Goal: Obtain resource: Download file/media

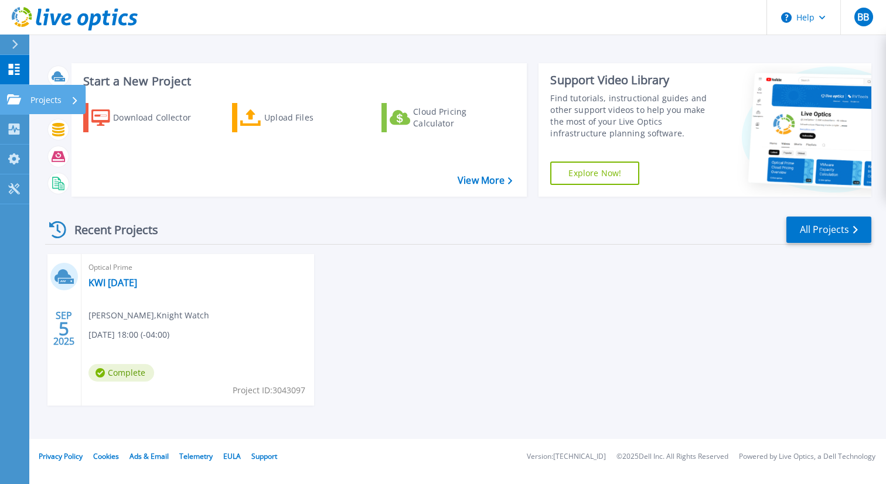
click at [11, 97] on icon at bounding box center [14, 99] width 14 height 10
click at [387, 278] on div "SEP 5 2025 Optical Prime KWI 9-5-2025 Bjorn Bylsma , Knight Watch 09/05/2025, 1…" at bounding box center [453, 341] width 835 height 175
click at [112, 283] on link "KWI [DATE]" at bounding box center [112, 283] width 49 height 12
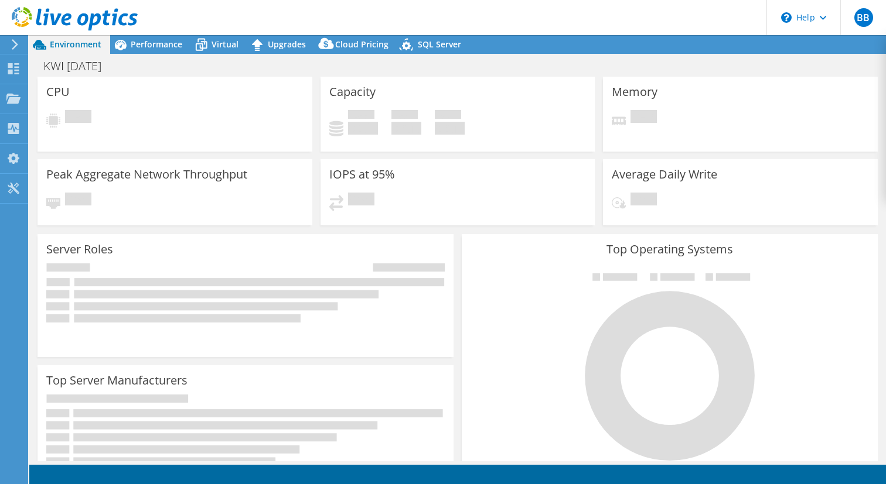
select select "USD"
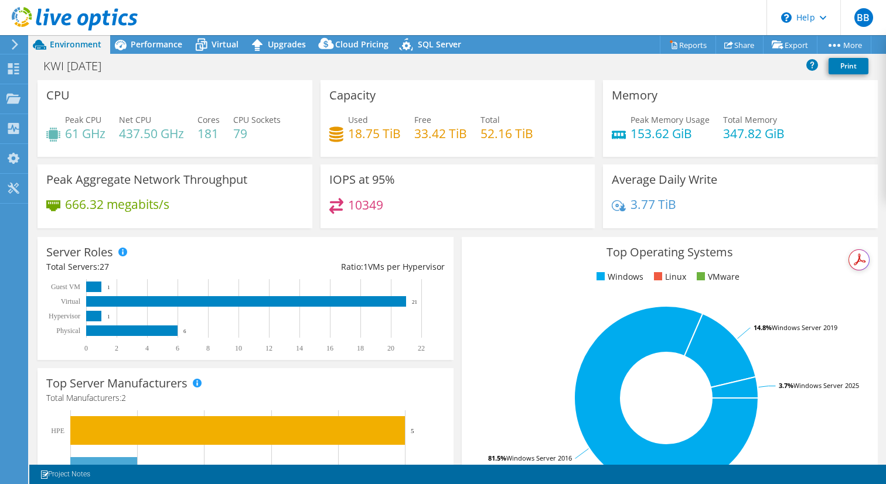
click at [596, 194] on div "IOPS at 95% 10349" at bounding box center [457, 197] width 283 height 64
click at [734, 46] on link "Share" at bounding box center [739, 45] width 48 height 18
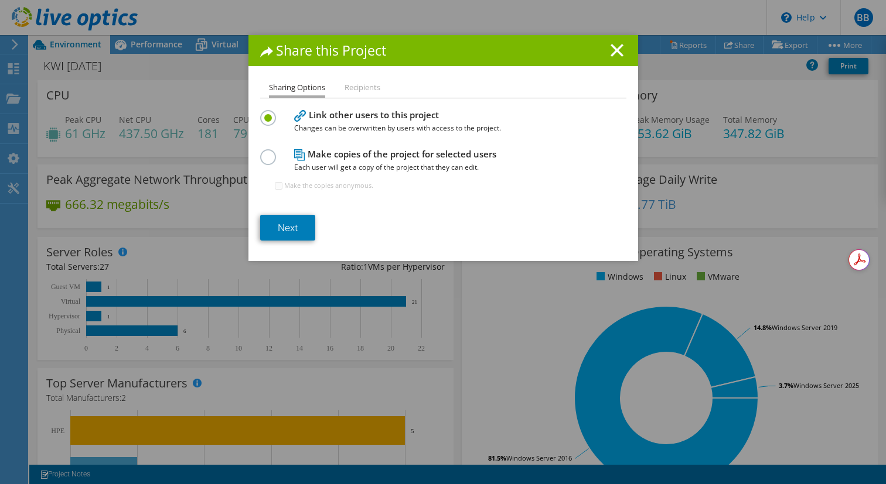
click at [358, 89] on li "Recipients" at bounding box center [362, 88] width 36 height 15
click at [346, 87] on li "Recipients" at bounding box center [362, 88] width 36 height 15
click at [283, 224] on link "Next" at bounding box center [287, 228] width 55 height 26
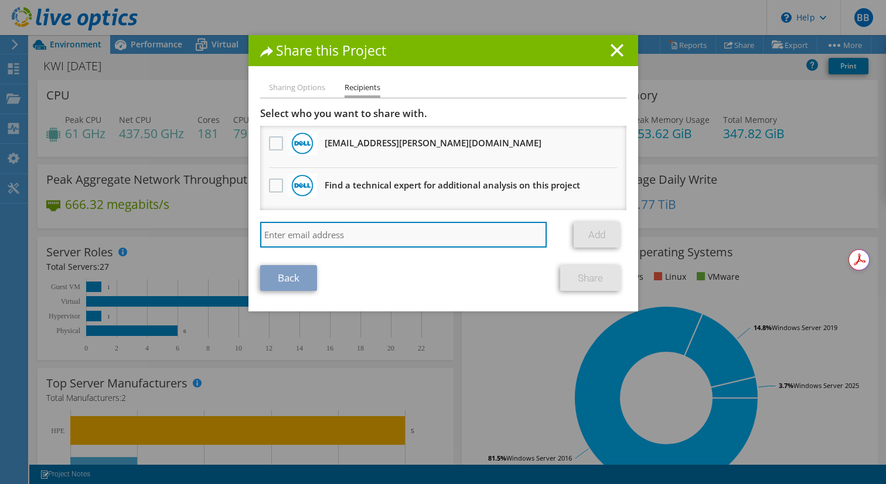
click at [354, 234] on input "search" at bounding box center [403, 235] width 287 height 26
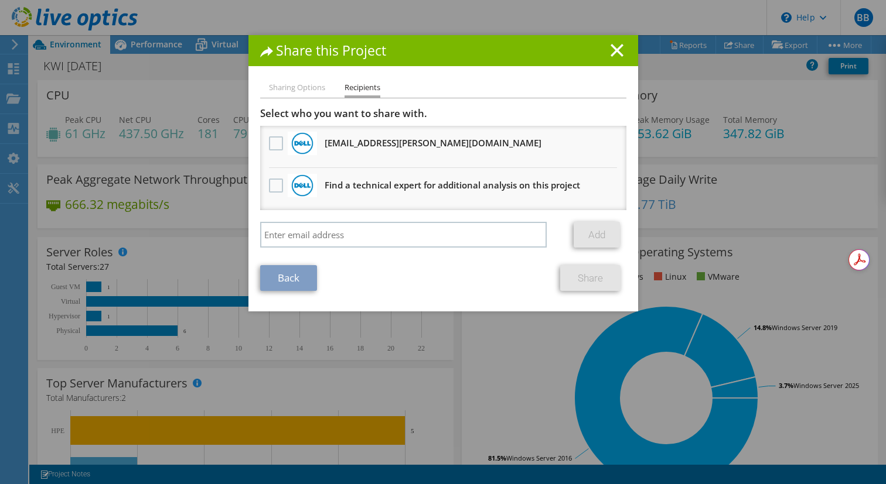
click at [305, 90] on li "Sharing Options" at bounding box center [297, 88] width 56 height 15
click at [294, 87] on li "Sharing Options" at bounding box center [297, 88] width 56 height 15
click at [291, 283] on link "Back" at bounding box center [288, 278] width 57 height 26
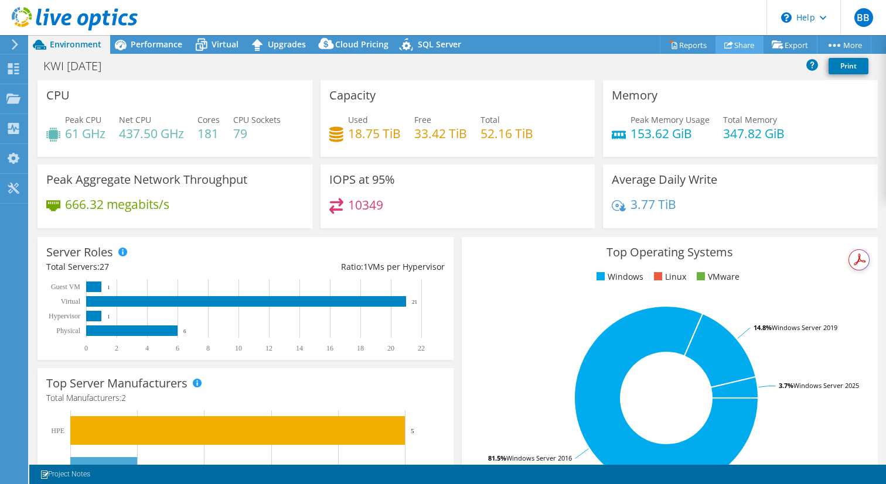
click at [740, 47] on link "Share" at bounding box center [739, 45] width 48 height 18
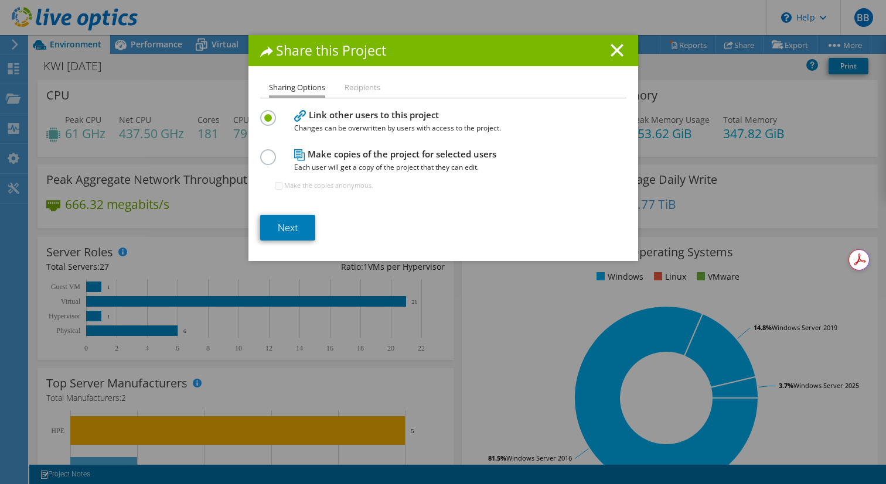
click at [274, 152] on label at bounding box center [270, 150] width 21 height 3
click at [0, 0] on input "radio" at bounding box center [0, 0] width 0 height 0
click at [298, 228] on link "Next" at bounding box center [287, 228] width 55 height 26
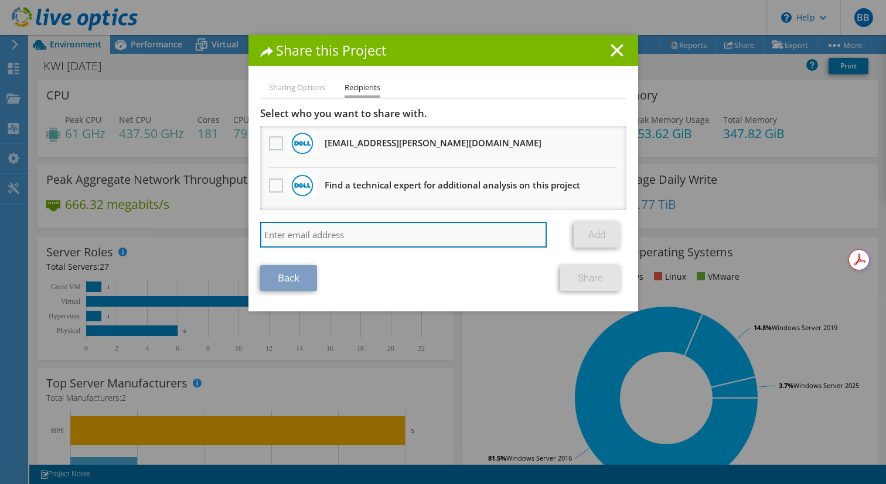
click at [368, 238] on input "search" at bounding box center [403, 235] width 287 height 26
type input "je"
click at [289, 236] on input "je" at bounding box center [403, 235] width 287 height 26
paste input "[EMAIL_ADDRESS][DOMAIN_NAME]"
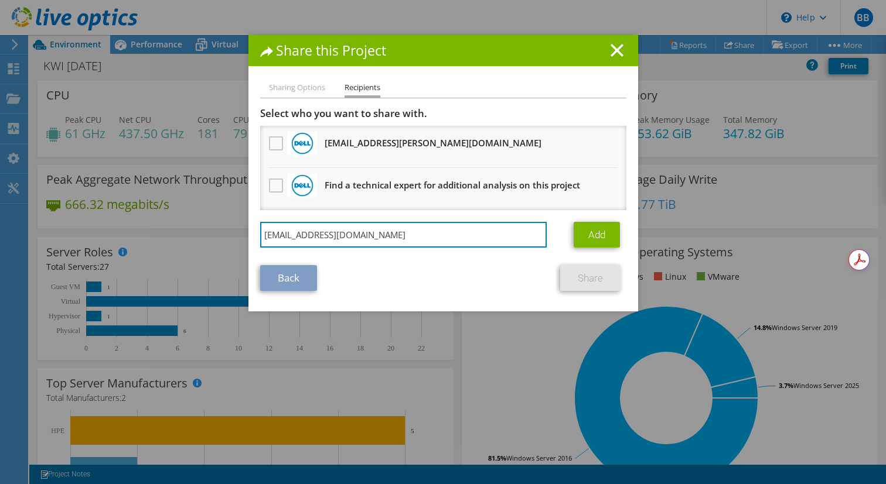
type input "[EMAIL_ADDRESS][DOMAIN_NAME]"
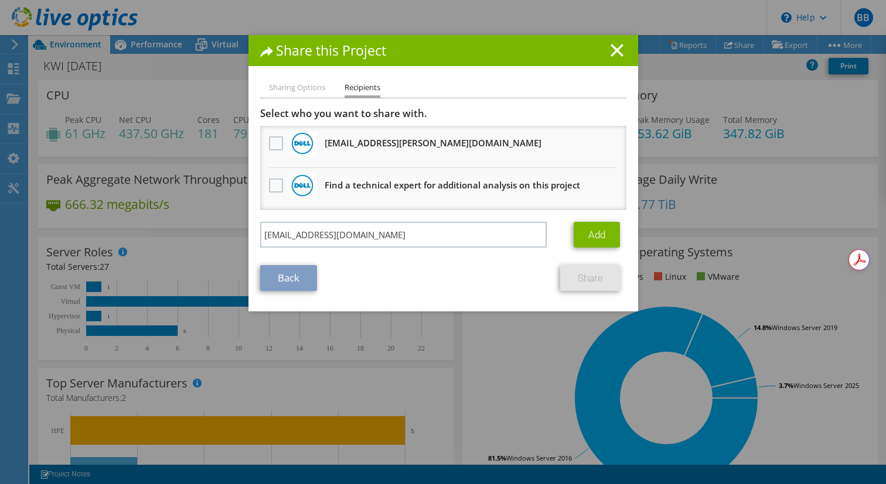
click at [450, 287] on div "Back Share" at bounding box center [443, 278] width 366 height 26
click at [592, 242] on link "Add" at bounding box center [596, 235] width 46 height 26
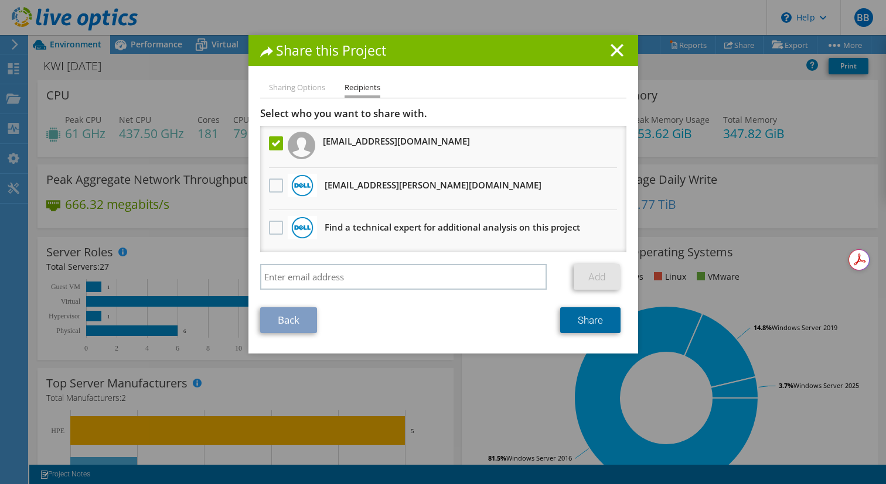
click at [597, 322] on link "Share" at bounding box center [590, 321] width 60 height 26
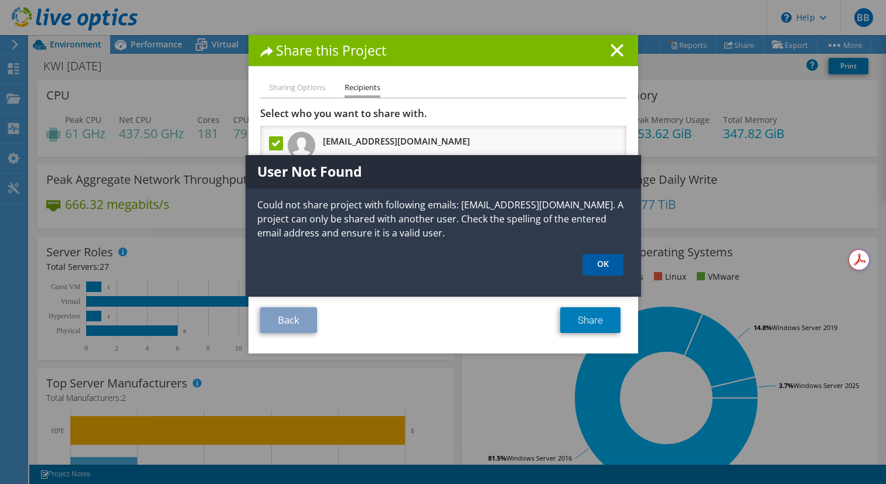
click at [606, 266] on link "OK" at bounding box center [602, 265] width 41 height 22
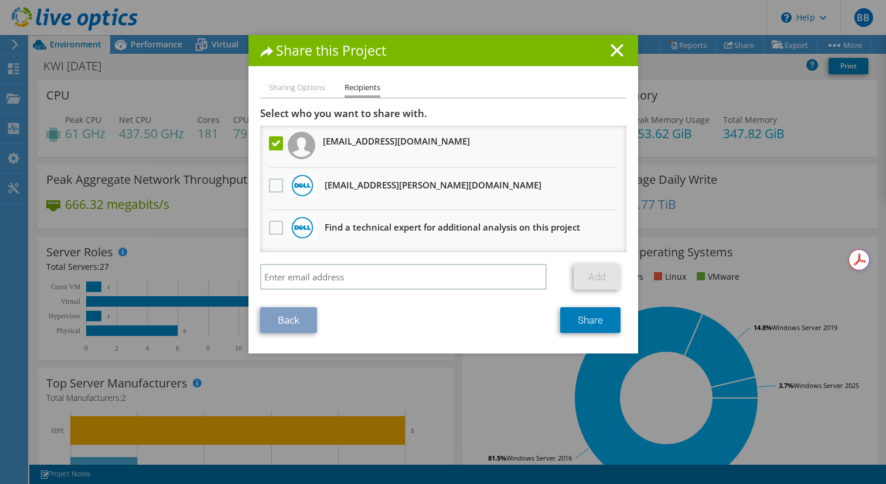
click at [276, 148] on label at bounding box center [277, 143] width 17 height 14
click at [0, 0] on input "checkbox" at bounding box center [0, 0] width 0 height 0
click at [279, 86] on li "Sharing Options" at bounding box center [297, 88] width 56 height 15
click at [307, 326] on link "Back" at bounding box center [288, 321] width 57 height 26
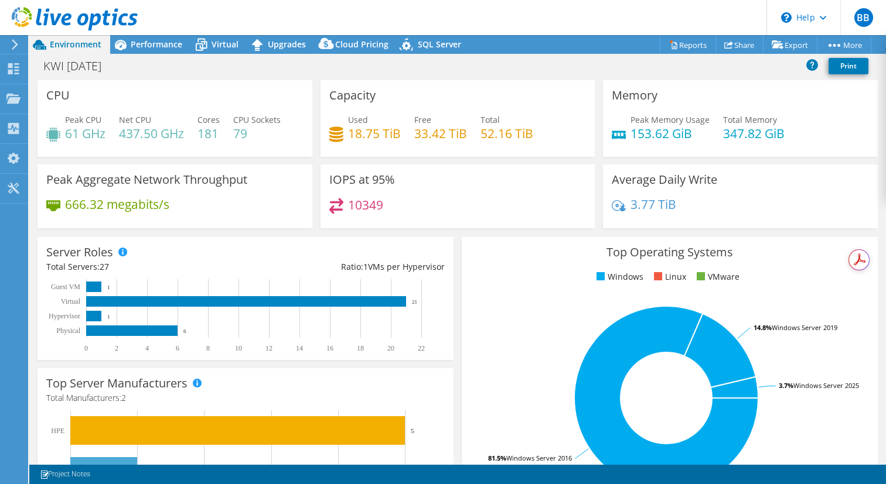
click at [740, 55] on div "KWI 9-5-2025 Print" at bounding box center [457, 66] width 856 height 22
click at [794, 50] on link "Export" at bounding box center [790, 45] width 54 height 18
click at [783, 45] on link "Export" at bounding box center [790, 45] width 54 height 18
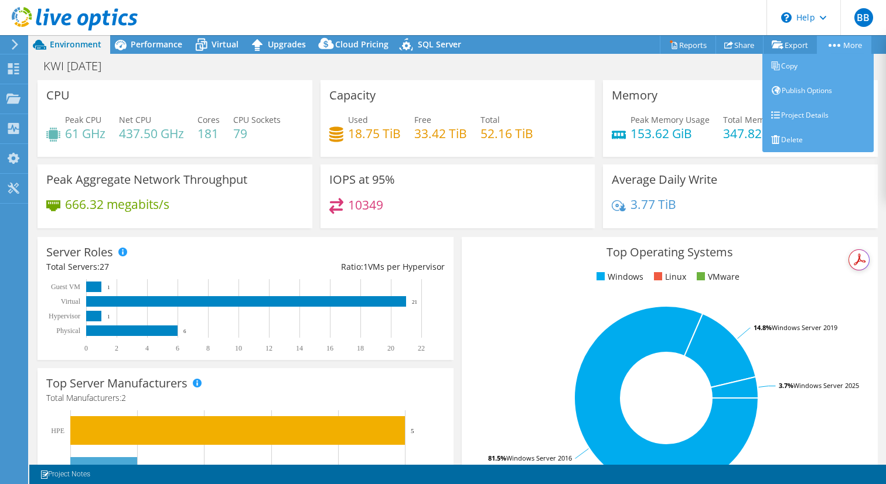
click at [836, 46] on link "More" at bounding box center [844, 45] width 54 height 18
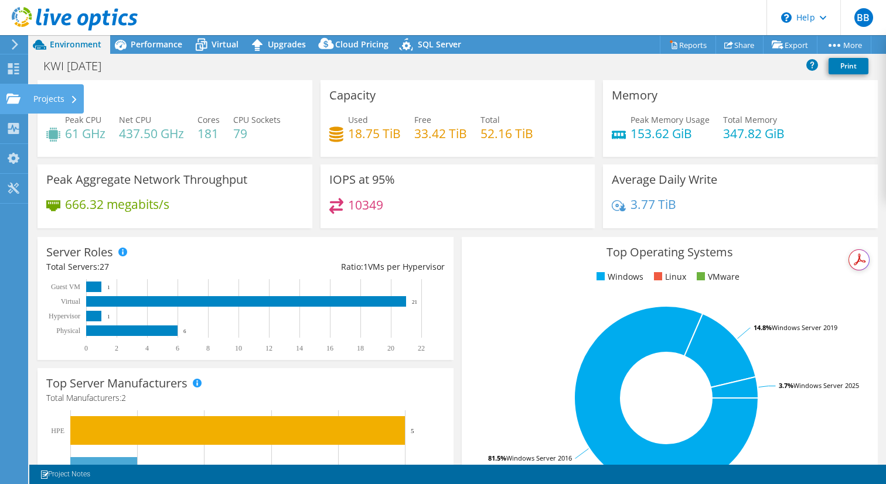
click at [16, 104] on div at bounding box center [13, 100] width 14 height 13
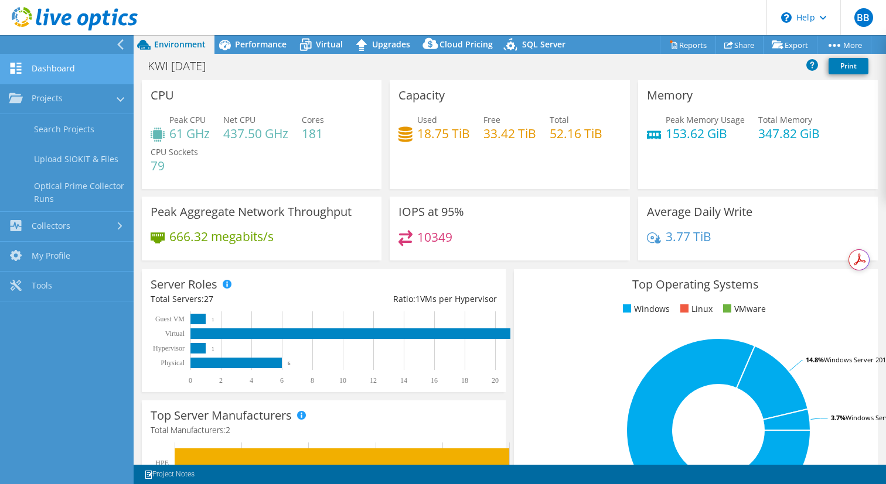
click at [62, 76] on link "Dashboard" at bounding box center [67, 69] width 134 height 30
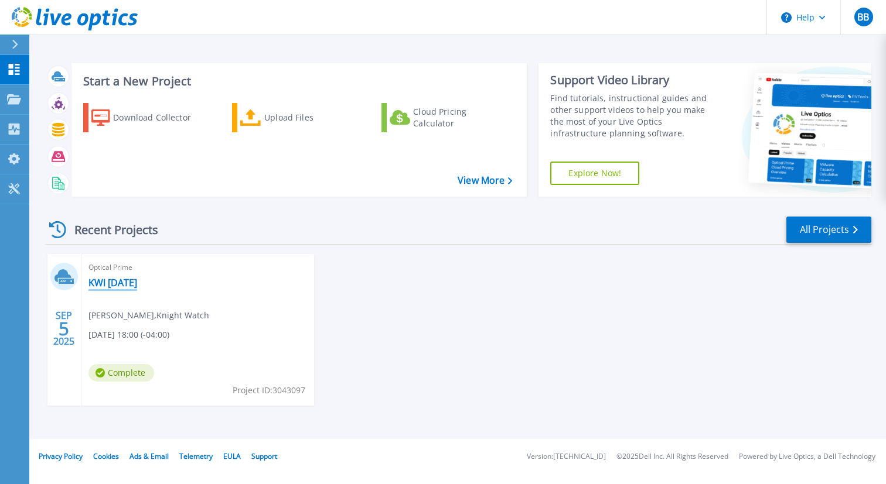
click at [124, 285] on link "KWI [DATE]" at bounding box center [112, 283] width 49 height 12
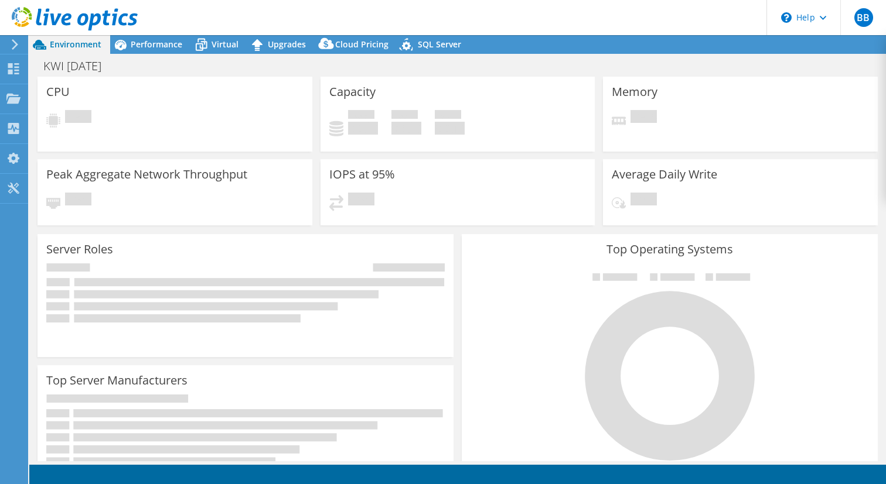
select select "USD"
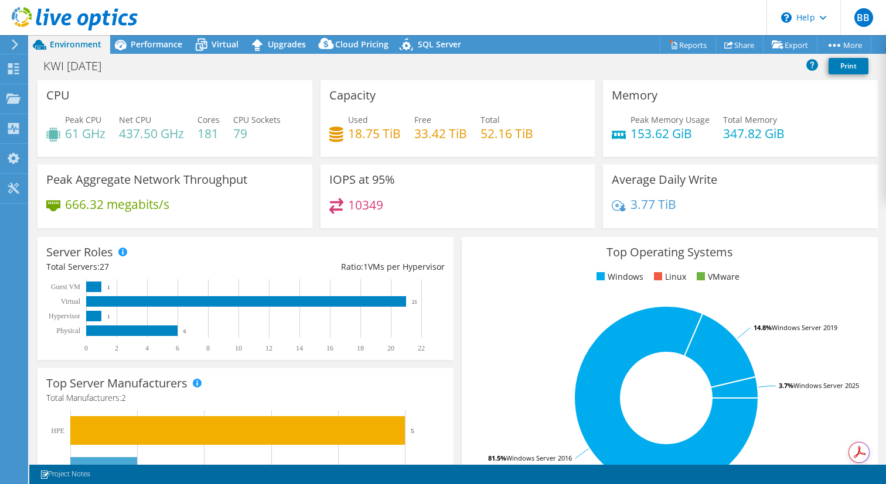
click at [514, 256] on h3 "Top Operating Systems" at bounding box center [669, 252] width 398 height 13
click at [843, 69] on link "Print" at bounding box center [848, 66] width 40 height 16
click at [790, 47] on link "Export" at bounding box center [790, 45] width 54 height 18
click at [786, 46] on link "Export" at bounding box center [790, 45] width 54 height 18
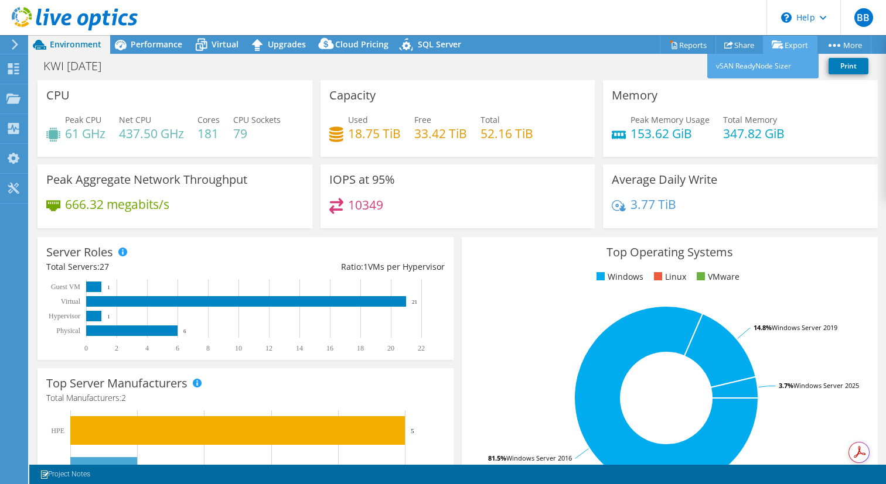
click at [786, 45] on link "Export" at bounding box center [790, 45] width 54 height 18
click at [685, 43] on link "Reports" at bounding box center [688, 45] width 56 height 18
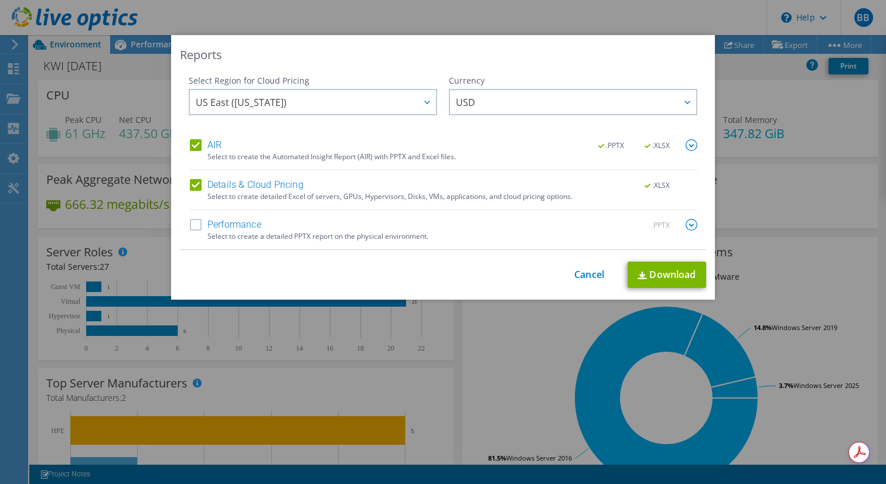
click at [197, 147] on label "AIR" at bounding box center [206, 145] width 32 height 12
click at [0, 0] on input "AIR" at bounding box center [0, 0] width 0 height 0
click at [197, 183] on label "Details & Cloud Pricing" at bounding box center [247, 185] width 114 height 12
click at [0, 0] on input "Details & Cloud Pricing" at bounding box center [0, 0] width 0 height 0
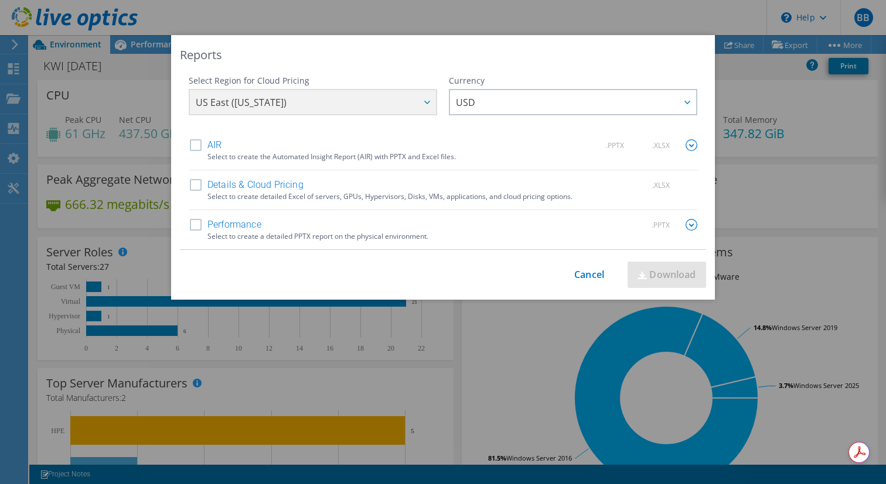
click at [198, 226] on label "Performance" at bounding box center [225, 225] width 71 height 12
click at [0, 0] on input "Performance" at bounding box center [0, 0] width 0 height 0
click at [596, 272] on link "Cancel" at bounding box center [589, 274] width 30 height 11
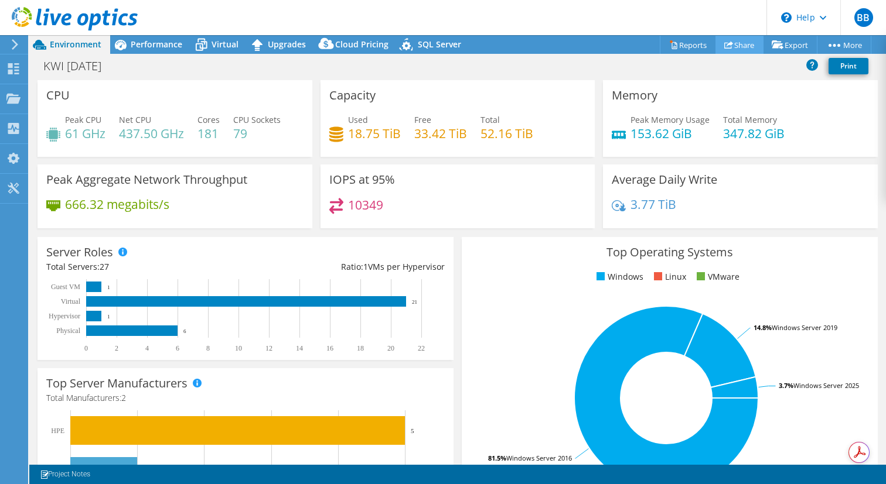
click at [733, 40] on link "Share" at bounding box center [739, 45] width 48 height 18
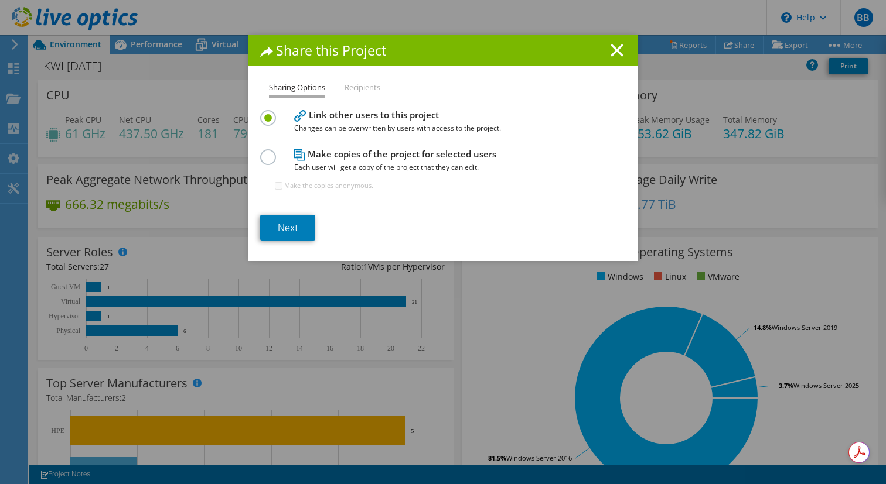
click at [269, 152] on label at bounding box center [270, 150] width 21 height 3
click at [0, 0] on input "radio" at bounding box center [0, 0] width 0 height 0
click at [291, 226] on link "Next" at bounding box center [287, 228] width 55 height 26
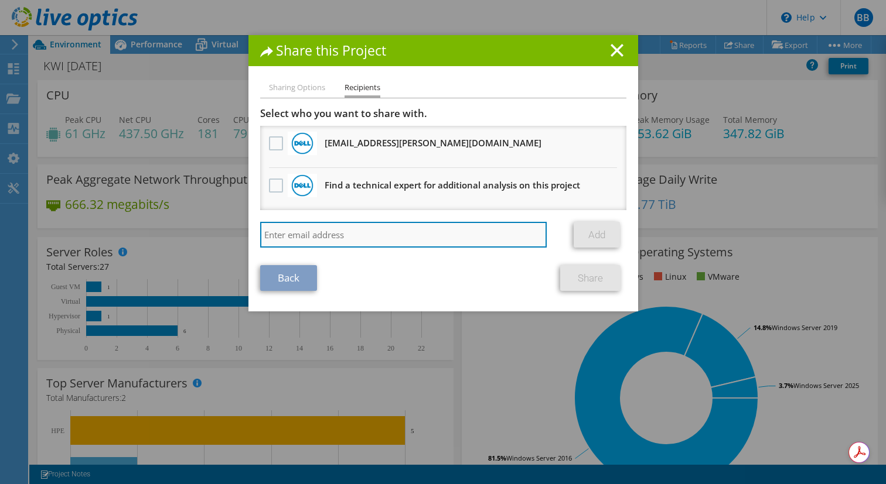
click at [327, 234] on input "search" at bounding box center [403, 235] width 287 height 26
paste input "[EMAIL_ADDRESS][DOMAIN_NAME]"
type input "[EMAIL_ADDRESS][DOMAIN_NAME]"
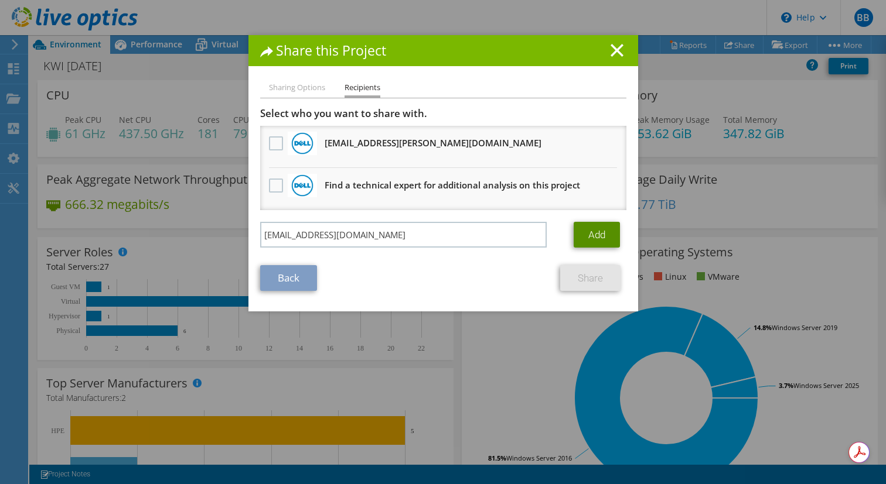
click at [597, 232] on link "Add" at bounding box center [596, 235] width 46 height 26
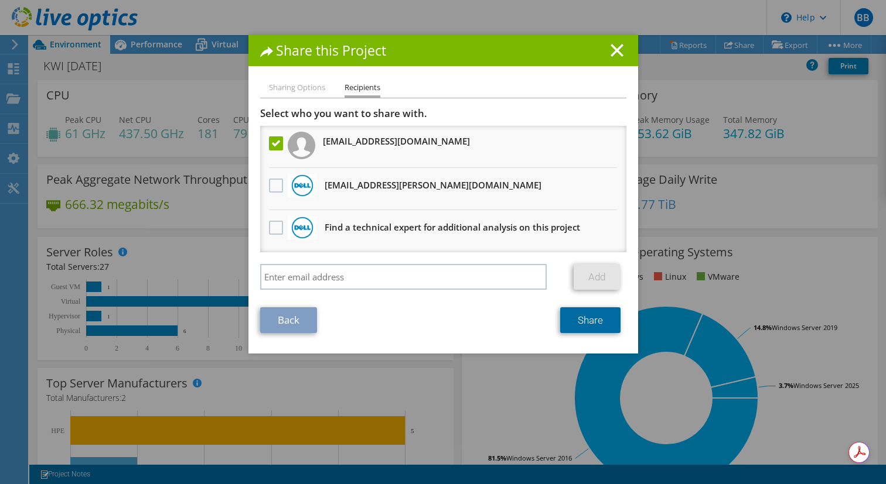
click at [594, 326] on link "Share" at bounding box center [590, 321] width 60 height 26
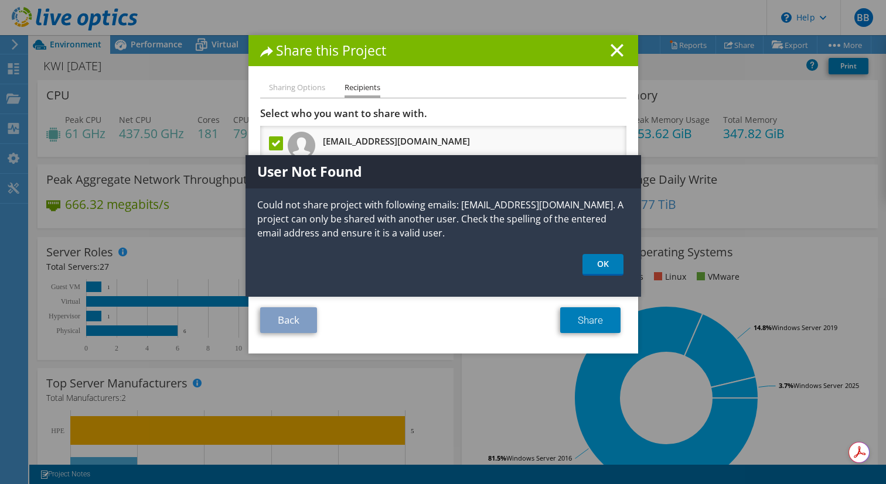
drag, startPoint x: 259, startPoint y: 205, endPoint x: 489, endPoint y: 232, distance: 230.6
click at [489, 232] on p "Could not share project with following emails: [EMAIL_ADDRESS][DOMAIN_NAME]. A …" at bounding box center [442, 219] width 395 height 42
click at [604, 265] on link "OK" at bounding box center [602, 265] width 41 height 22
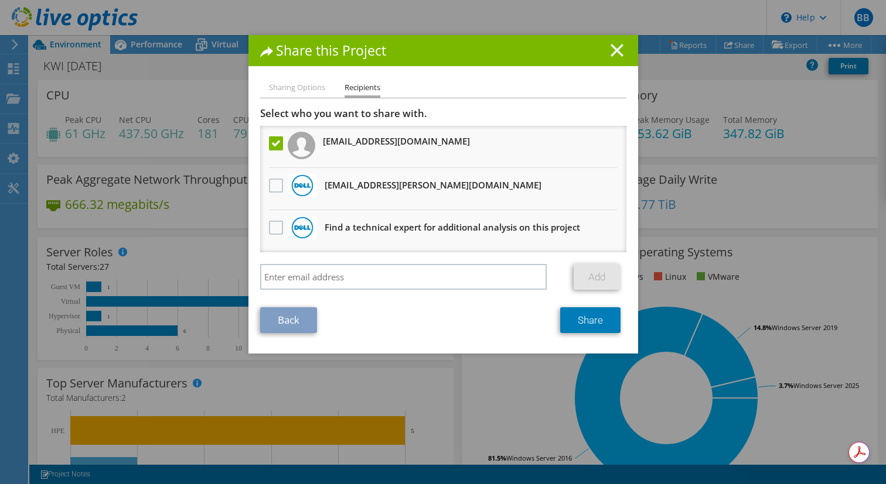
click at [613, 50] on icon at bounding box center [616, 50] width 13 height 13
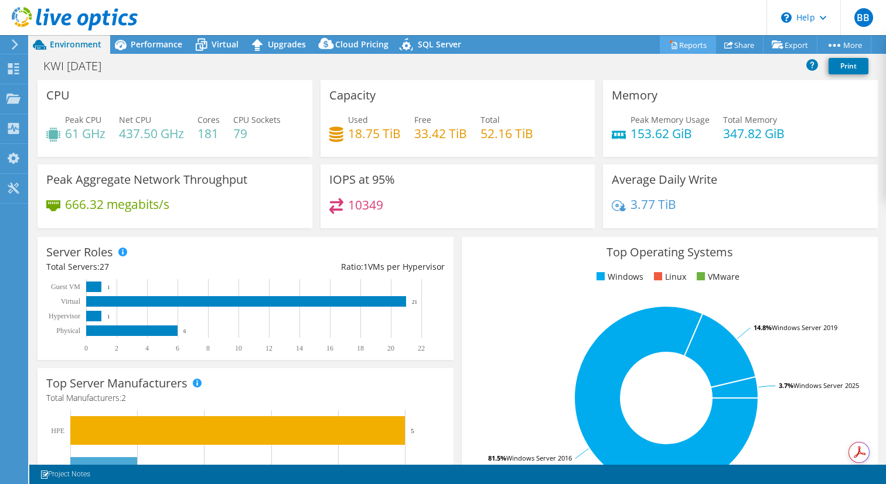
click at [684, 42] on link "Reports" at bounding box center [688, 45] width 56 height 18
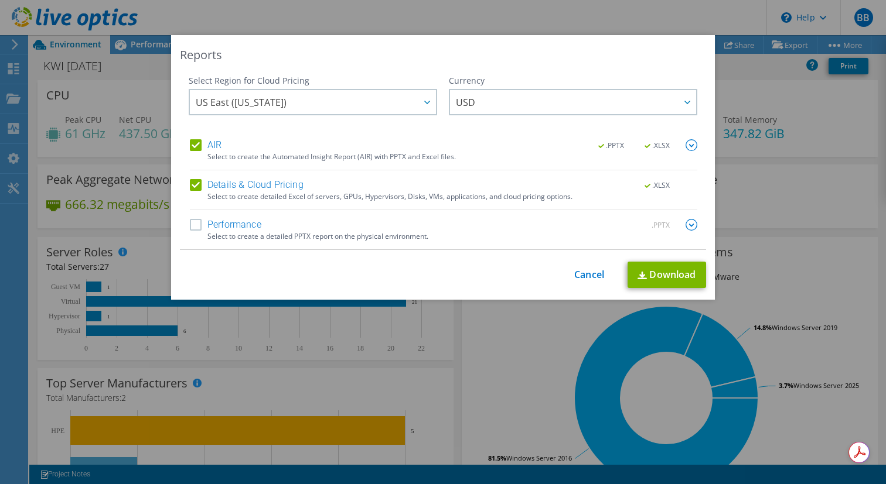
click at [198, 228] on label "Performance" at bounding box center [225, 225] width 71 height 12
click at [0, 0] on input "Performance" at bounding box center [0, 0] width 0 height 0
click at [695, 230] on img at bounding box center [691, 225] width 12 height 12
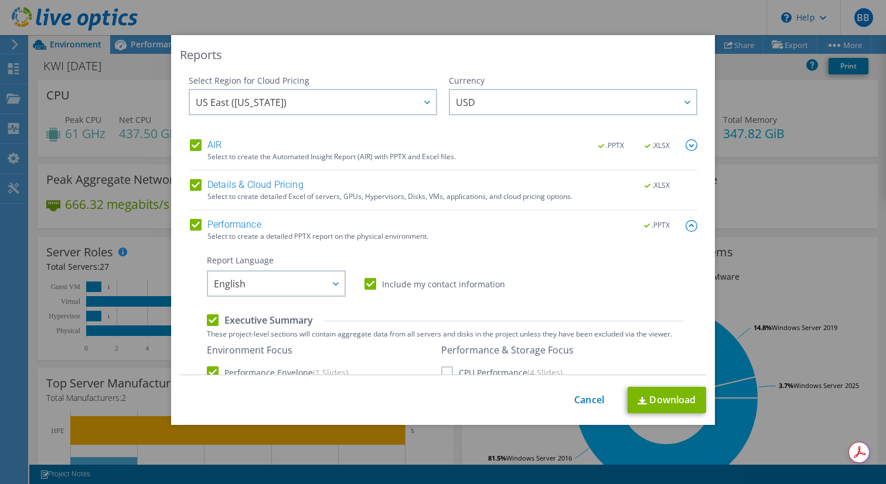
click at [192, 183] on label "Details & Cloud Pricing" at bounding box center [247, 185] width 114 height 12
click at [0, 0] on input "Details & Cloud Pricing" at bounding box center [0, 0] width 0 height 0
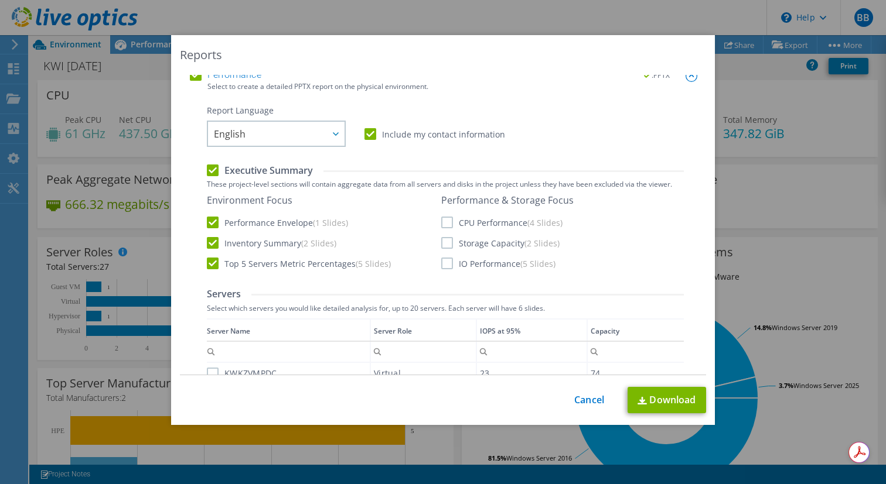
scroll to position [152, 0]
click at [446, 224] on label "CPU Performance (4 Slides)" at bounding box center [501, 221] width 121 height 12
click at [0, 0] on input "CPU Performance (4 Slides)" at bounding box center [0, 0] width 0 height 0
click at [453, 244] on label "Storage Capacity (2 Slides)" at bounding box center [500, 241] width 118 height 12
click at [0, 0] on input "Storage Capacity (2 Slides)" at bounding box center [0, 0] width 0 height 0
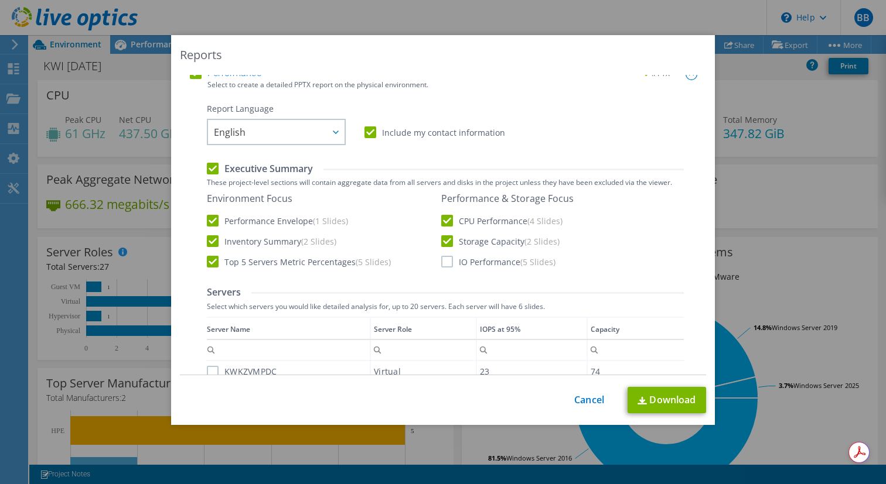
click at [449, 265] on label "IO Performance (5 Slides)" at bounding box center [498, 262] width 114 height 12
click at [0, 0] on input "IO Performance (5 Slides)" at bounding box center [0, 0] width 0 height 0
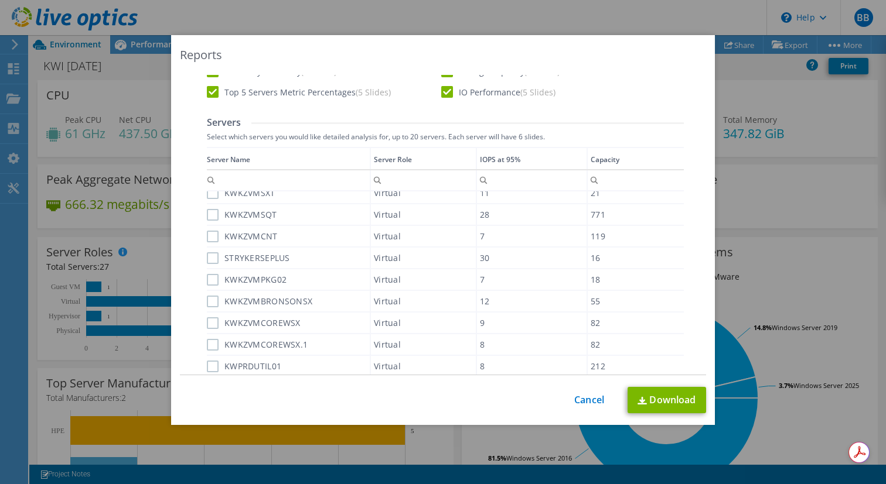
scroll to position [0, 0]
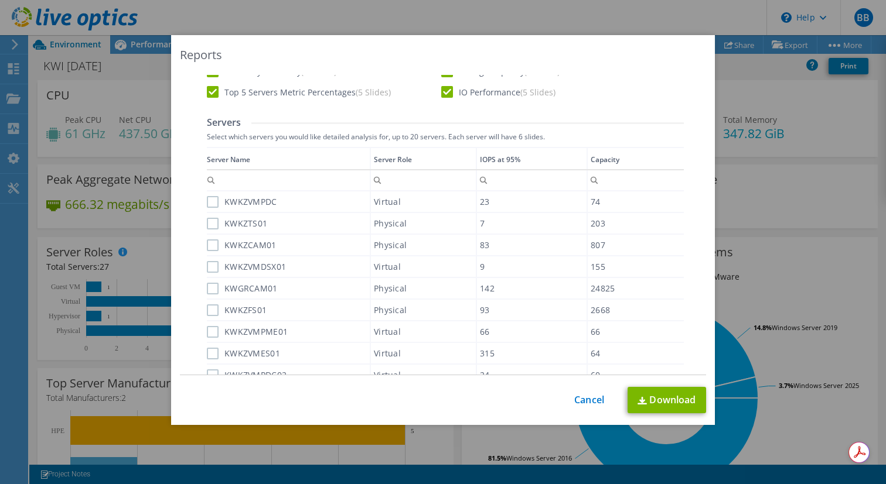
click at [211, 203] on label "KWKZVMPDC" at bounding box center [242, 202] width 70 height 12
click at [0, 0] on input "KWKZVMPDC" at bounding box center [0, 0] width 0 height 0
click at [211, 226] on label "KWKZTS01" at bounding box center [237, 224] width 60 height 12
click at [0, 0] on input "KWKZTS01" at bounding box center [0, 0] width 0 height 0
click at [211, 240] on label "KWKZCAM01" at bounding box center [242, 246] width 70 height 12
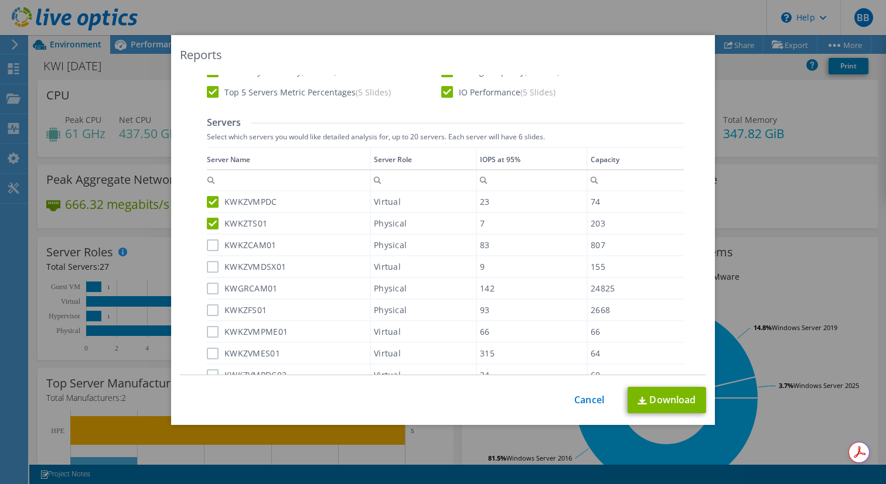
click at [0, 0] on input "KWKZCAM01" at bounding box center [0, 0] width 0 height 0
click at [212, 264] on label "KWKZVMDSX01" at bounding box center [246, 267] width 79 height 12
click at [0, 0] on input "KWKZVMDSX01" at bounding box center [0, 0] width 0 height 0
click at [214, 289] on label "KWGRCAM01" at bounding box center [242, 289] width 71 height 12
click at [0, 0] on input "KWGRCAM01" at bounding box center [0, 0] width 0 height 0
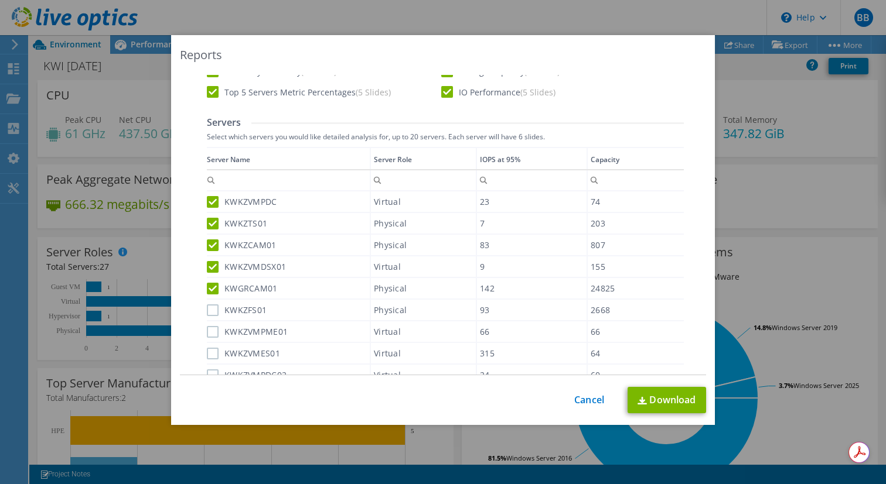
click at [214, 311] on label "KWKZFS01" at bounding box center [237, 311] width 60 height 12
click at [0, 0] on input "KWKZFS01" at bounding box center [0, 0] width 0 height 0
click at [214, 332] on label "KWKZVMPME01" at bounding box center [247, 332] width 81 height 12
click at [0, 0] on input "KWKZVMPME01" at bounding box center [0, 0] width 0 height 0
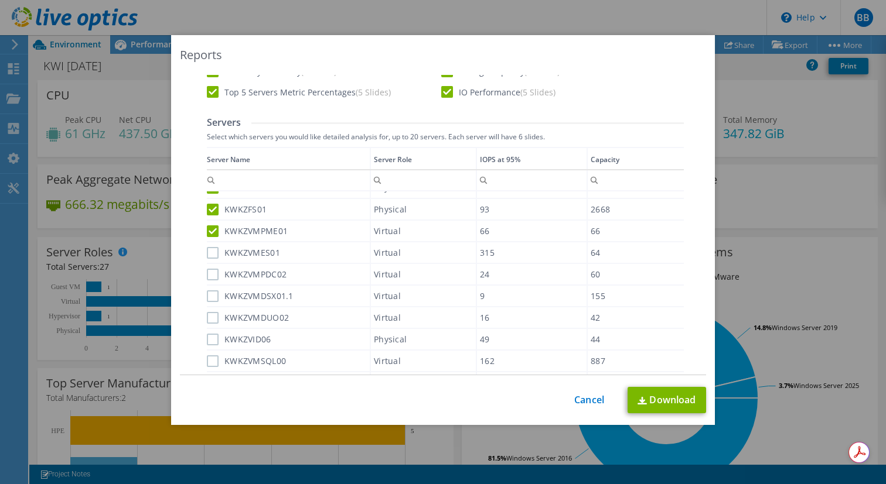
scroll to position [104, 0]
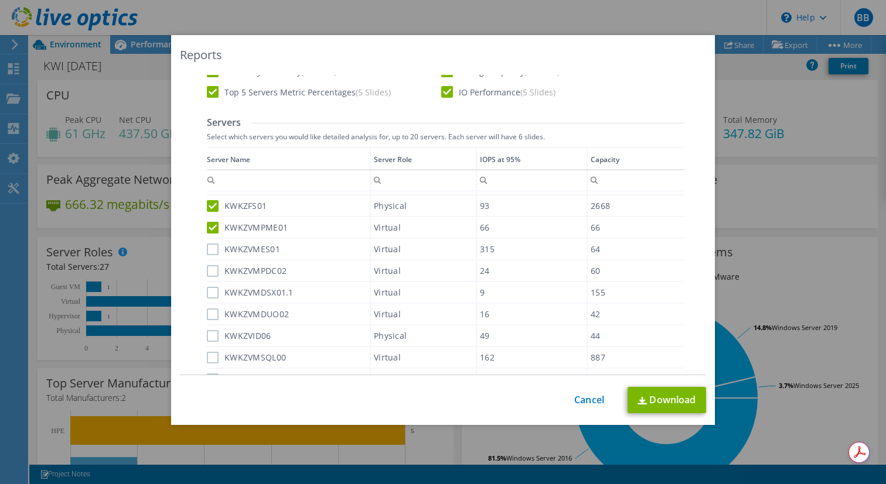
click at [212, 248] on label "KWKZVMES01" at bounding box center [243, 250] width 73 height 12
click at [0, 0] on input "KWKZVMES01" at bounding box center [0, 0] width 0 height 0
click at [212, 262] on div "KWKZVMPDC02" at bounding box center [288, 271] width 163 height 21
click at [214, 274] on label "KWKZVMPDC02" at bounding box center [247, 271] width 80 height 12
click at [0, 0] on input "KWKZVMPDC02" at bounding box center [0, 0] width 0 height 0
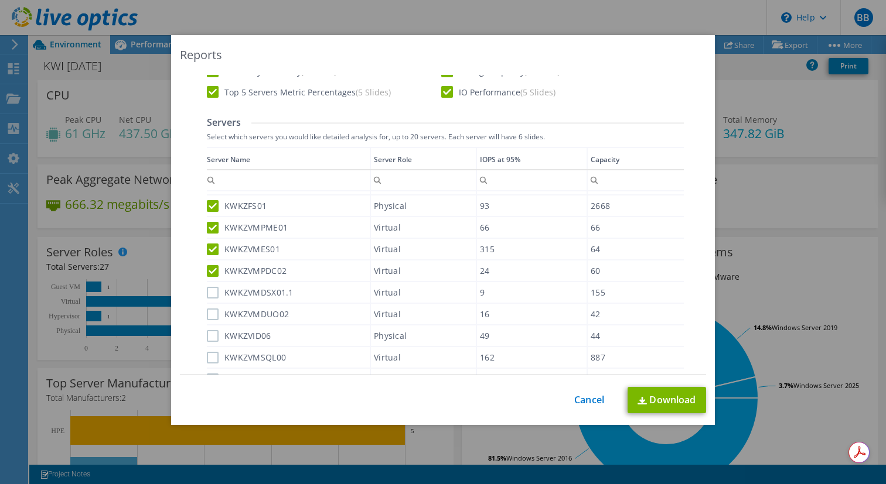
click at [214, 293] on label "KWKZVMDSX01.1" at bounding box center [250, 293] width 87 height 12
click at [0, 0] on input "KWKZVMDSX01.1" at bounding box center [0, 0] width 0 height 0
click at [214, 310] on label "KWKZVMDUO02" at bounding box center [248, 315] width 82 height 12
click at [0, 0] on input "KWKZVMDUO02" at bounding box center [0, 0] width 0 height 0
click at [213, 336] on label "KWKZVID06" at bounding box center [239, 336] width 64 height 12
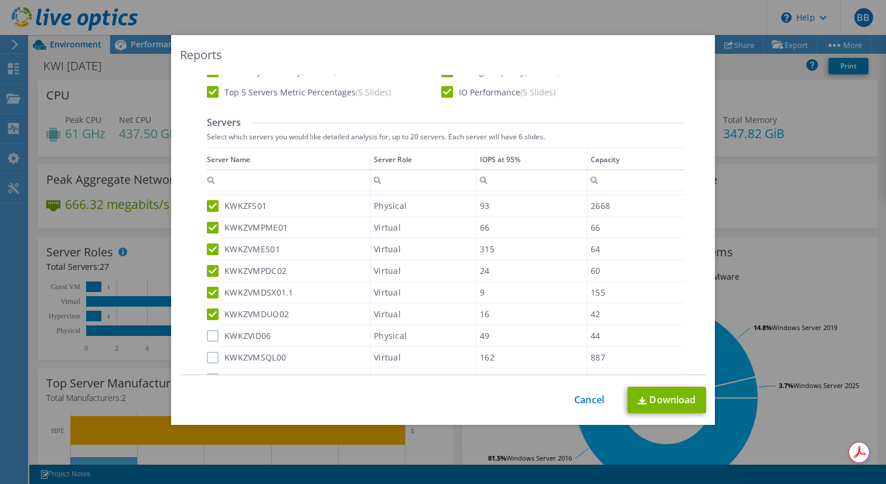
click at [0, 0] on input "KWKZVID06" at bounding box center [0, 0] width 0 height 0
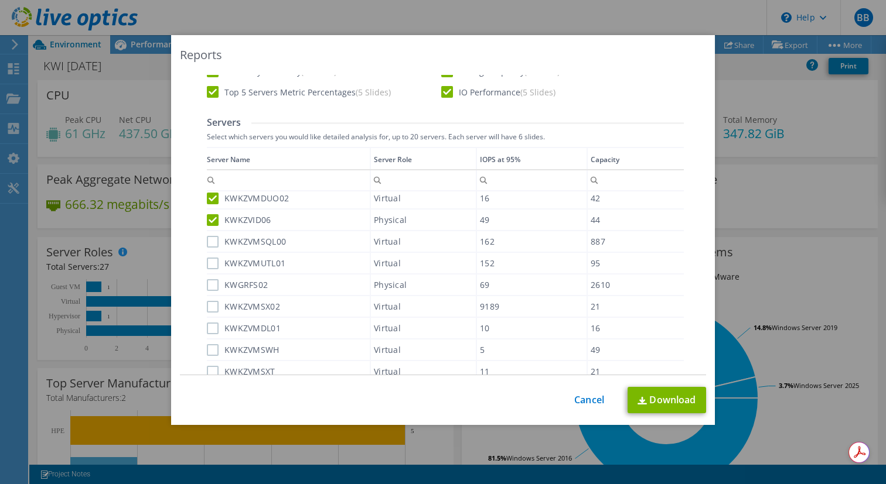
click at [214, 238] on label "KWKZVMSQL00" at bounding box center [246, 242] width 79 height 12
click at [0, 0] on input "KWKZVMSQL00" at bounding box center [0, 0] width 0 height 0
click at [213, 261] on label "KWKZVMUTL01" at bounding box center [246, 264] width 78 height 12
click at [0, 0] on input "KWKZVMUTL01" at bounding box center [0, 0] width 0 height 0
click at [213, 283] on label "KWGRFS02" at bounding box center [237, 285] width 61 height 12
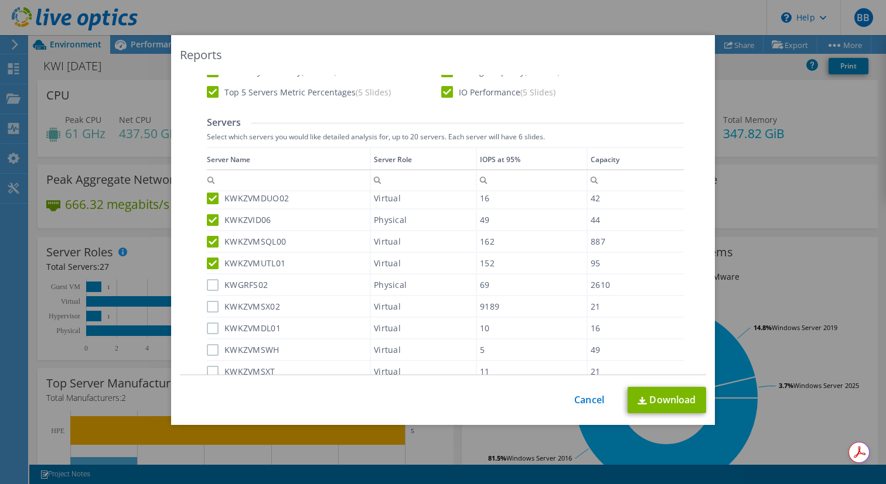
click at [0, 0] on input "KWGRFS02" at bounding box center [0, 0] width 0 height 0
click at [213, 307] on label "KWKZVMSX02" at bounding box center [243, 307] width 73 height 12
click at [0, 0] on input "KWKZVMSX02" at bounding box center [0, 0] width 0 height 0
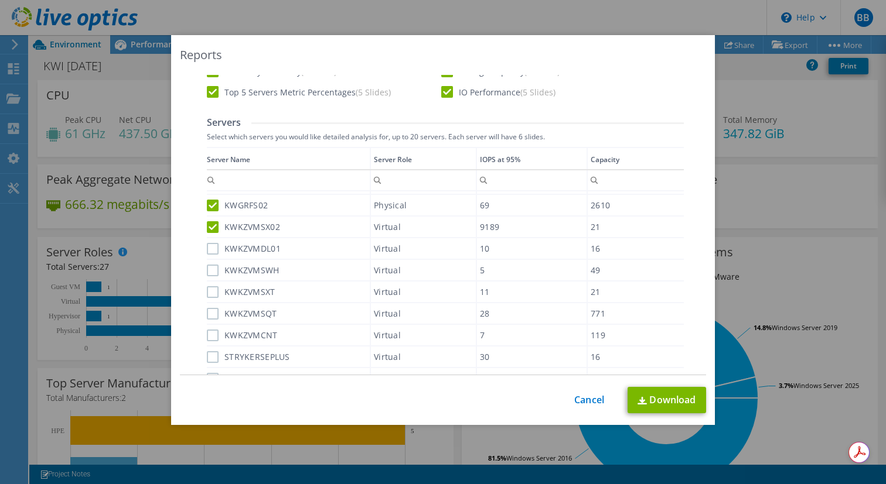
scroll to position [306, 0]
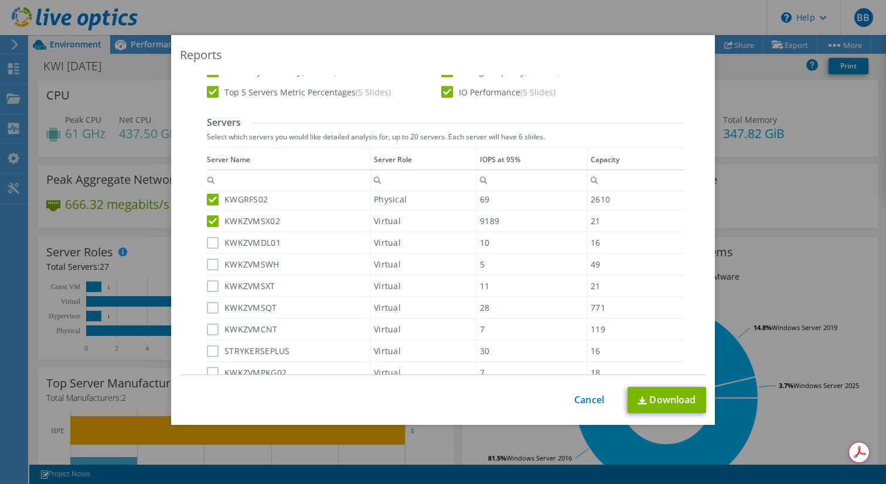
click at [215, 221] on label "KWKZVMSX02" at bounding box center [243, 222] width 73 height 12
click at [0, 0] on input "KWKZVMSX02" at bounding box center [0, 0] width 0 height 0
click at [216, 199] on label "KWGRFS02" at bounding box center [237, 200] width 61 height 12
click at [0, 0] on input "KWGRFS02" at bounding box center [0, 0] width 0 height 0
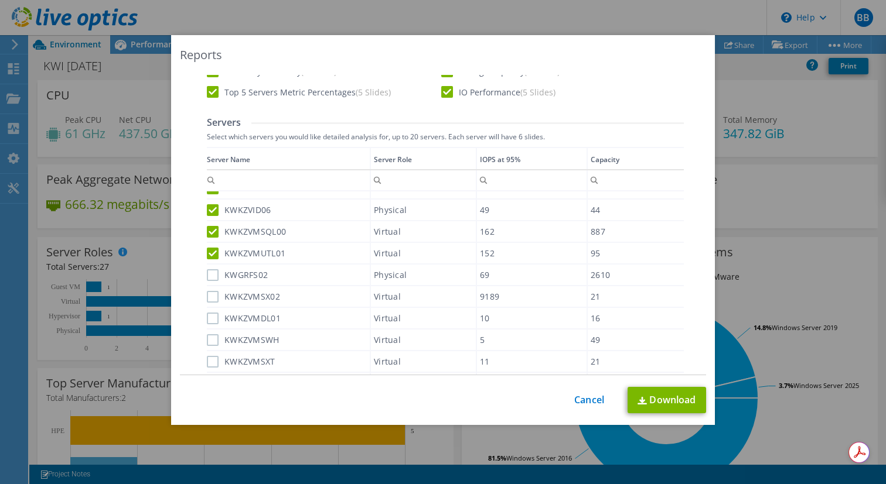
scroll to position [224, 0]
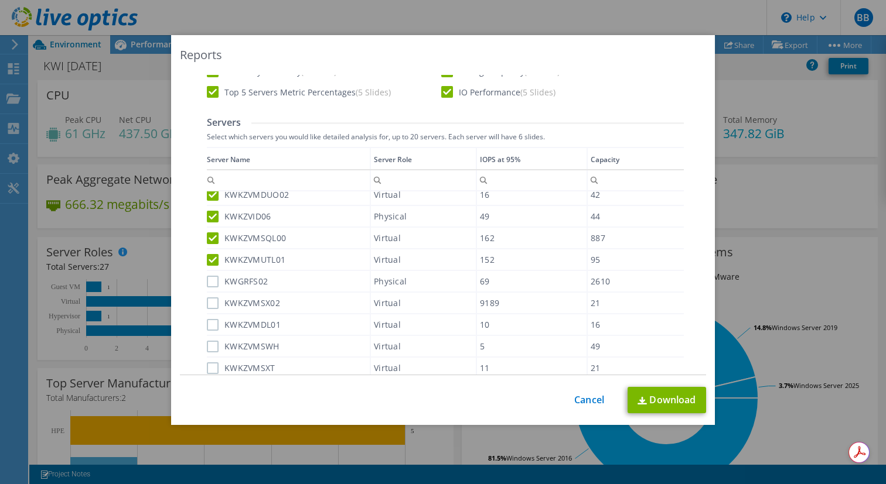
click at [211, 254] on label "KWKZVMUTL01" at bounding box center [246, 260] width 78 height 12
click at [0, 0] on input "KWKZVMUTL01" at bounding box center [0, 0] width 0 height 0
click at [212, 235] on label "KWKZVMSQL00" at bounding box center [246, 239] width 79 height 12
click at [0, 0] on input "KWKZVMSQL00" at bounding box center [0, 0] width 0 height 0
click at [213, 220] on label "KWKZVID06" at bounding box center [239, 217] width 64 height 12
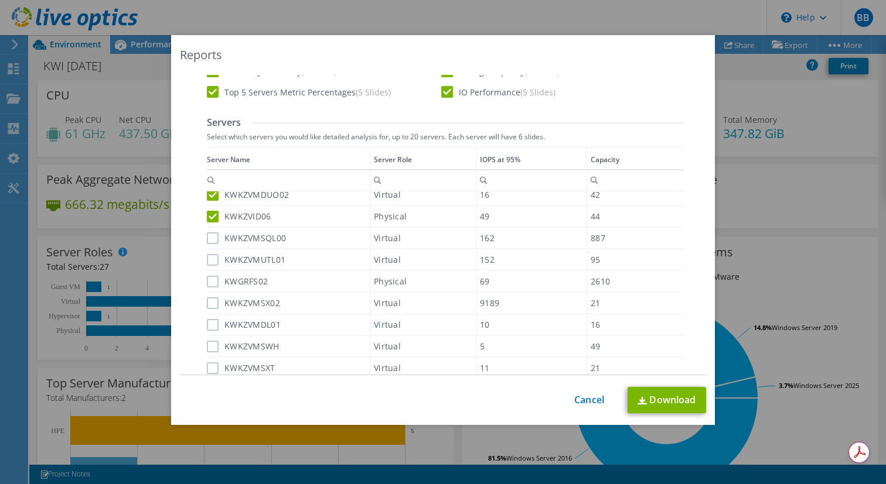
click at [0, 0] on input "KWKZVID06" at bounding box center [0, 0] width 0 height 0
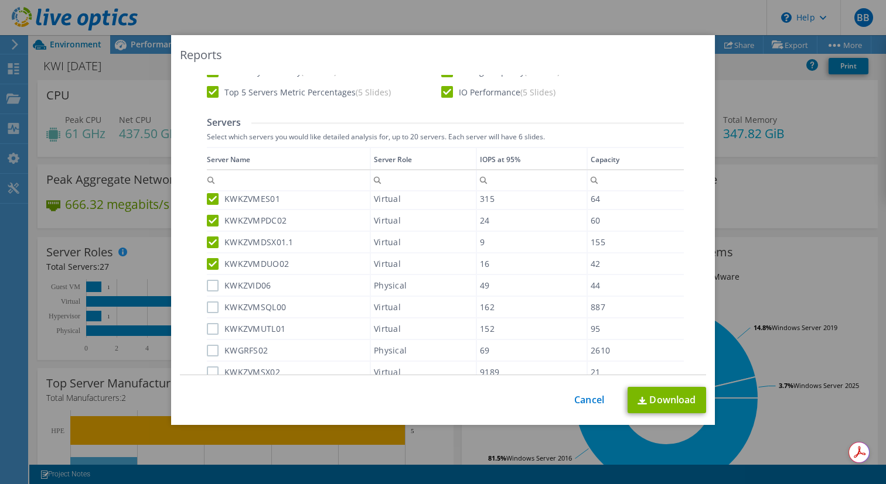
click at [212, 265] on label "KWKZVMDUO02" at bounding box center [248, 264] width 82 height 12
click at [0, 0] on input "KWKZVMDUO02" at bounding box center [0, 0] width 0 height 0
click at [212, 241] on label "KWKZVMDSX01.1" at bounding box center [250, 243] width 87 height 12
click at [0, 0] on input "KWKZVMDSX01.1" at bounding box center [0, 0] width 0 height 0
click at [213, 226] on label "KWKZVMPDC02" at bounding box center [247, 221] width 80 height 12
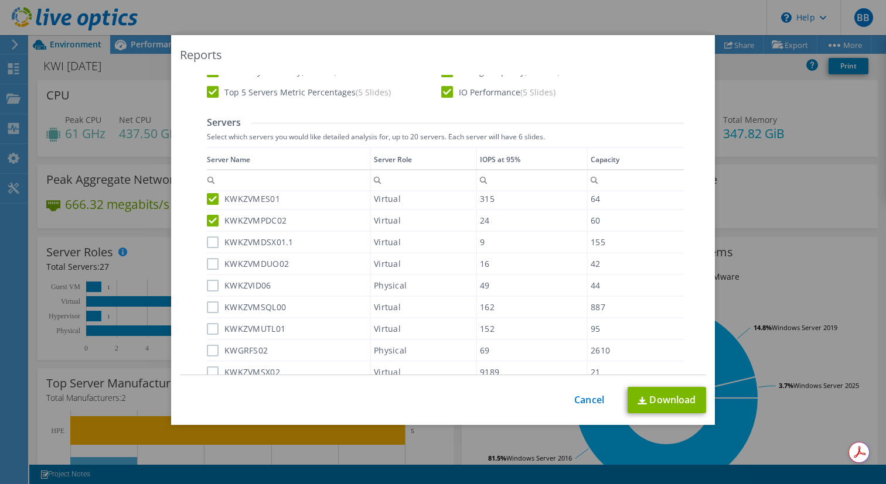
click at [0, 0] on input "KWKZVMPDC02" at bounding box center [0, 0] width 0 height 0
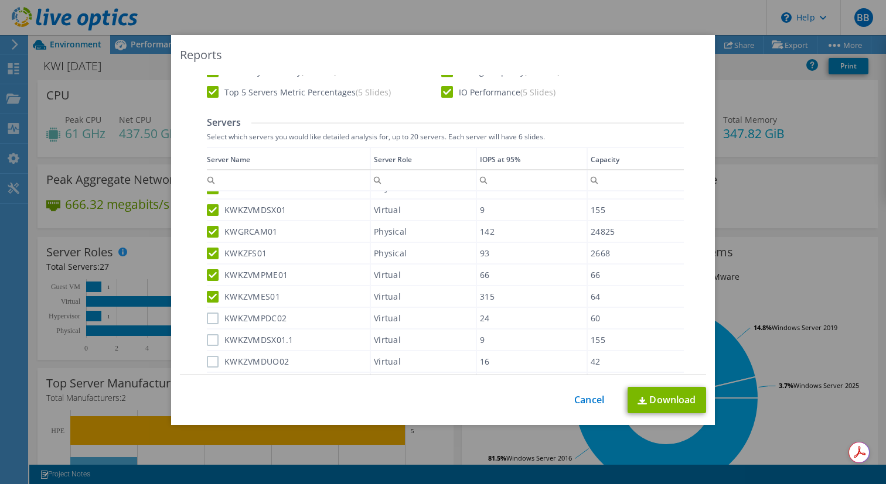
scroll to position [54, 0]
click at [214, 297] on label "KWKZVMES01" at bounding box center [243, 299] width 73 height 12
click at [0, 0] on input "KWKZVMES01" at bounding box center [0, 0] width 0 height 0
click at [214, 273] on label "KWKZVMPME01" at bounding box center [247, 278] width 81 height 12
click at [0, 0] on input "KWKZVMPME01" at bounding box center [0, 0] width 0 height 0
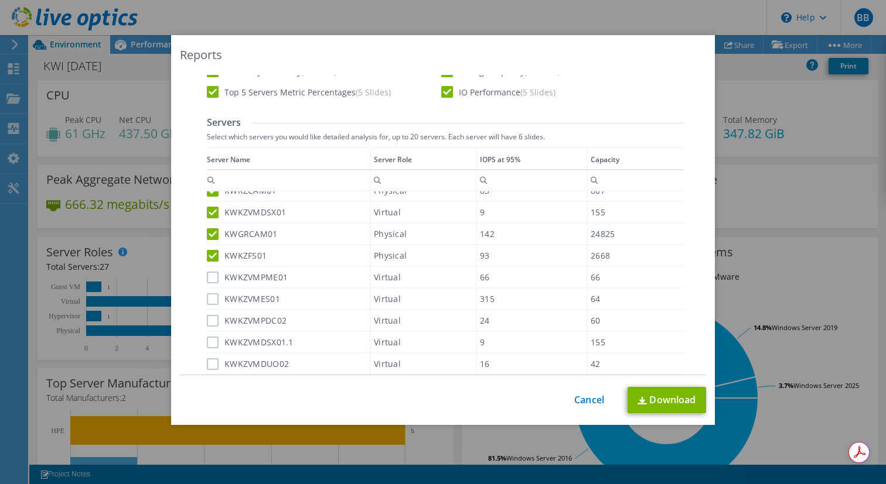
click at [214, 257] on label "KWKZFS01" at bounding box center [237, 256] width 60 height 12
click at [0, 0] on input "KWKZFS01" at bounding box center [0, 0] width 0 height 0
click at [217, 235] on label "KWGRCAM01" at bounding box center [242, 234] width 71 height 12
click at [0, 0] on input "KWGRCAM01" at bounding box center [0, 0] width 0 height 0
click at [214, 214] on label "KWKZVMDSX01" at bounding box center [246, 213] width 79 height 12
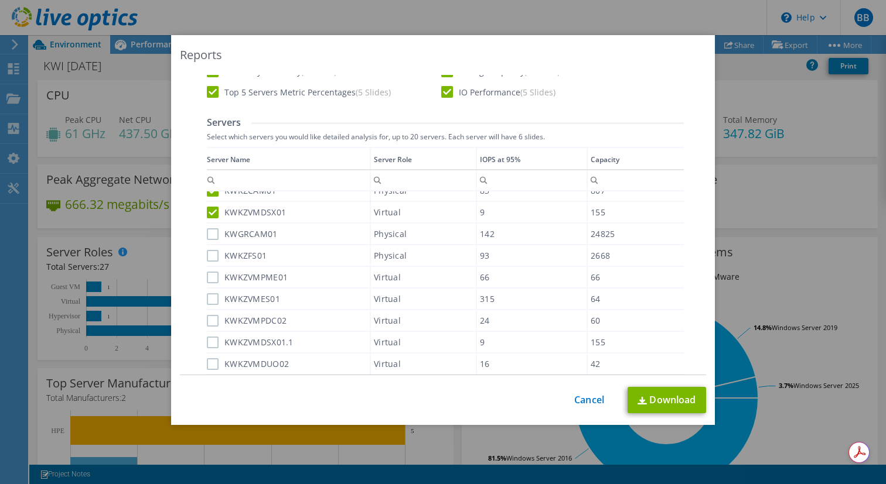
click at [0, 0] on input "KWKZVMDSX01" at bounding box center [0, 0] width 0 height 0
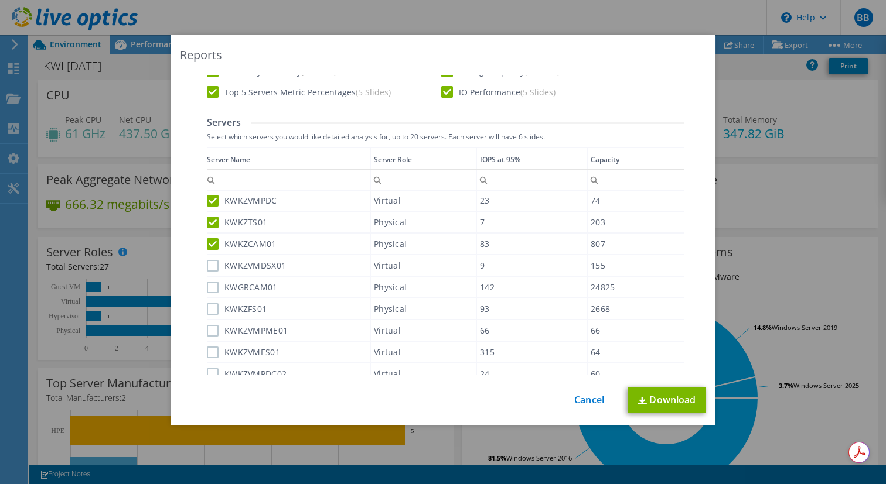
scroll to position [0, 0]
click at [212, 245] on label "KWKZCAM01" at bounding box center [242, 246] width 70 height 12
click at [0, 0] on input "KWKZCAM01" at bounding box center [0, 0] width 0 height 0
click at [213, 223] on label "KWKZTS01" at bounding box center [237, 224] width 60 height 12
click at [0, 0] on input "KWKZTS01" at bounding box center [0, 0] width 0 height 0
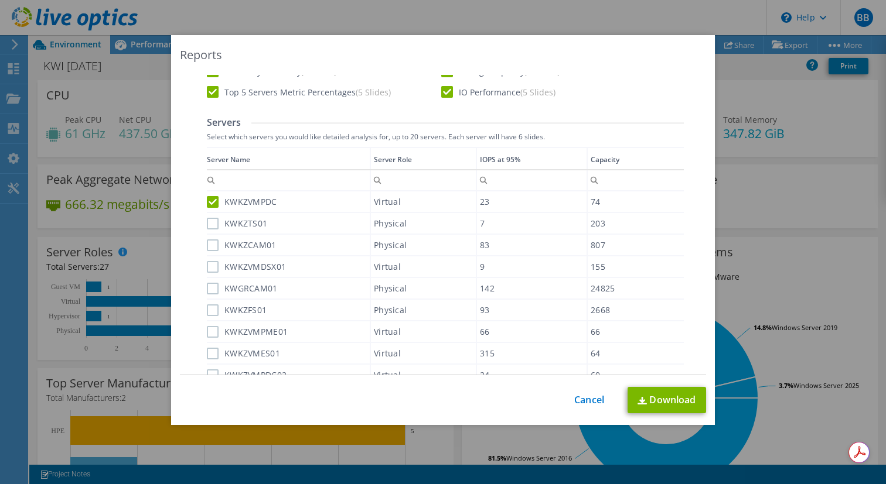
click at [216, 203] on label "KWKZVMPDC" at bounding box center [242, 202] width 70 height 12
click at [0, 0] on input "KWKZVMPDC" at bounding box center [0, 0] width 0 height 0
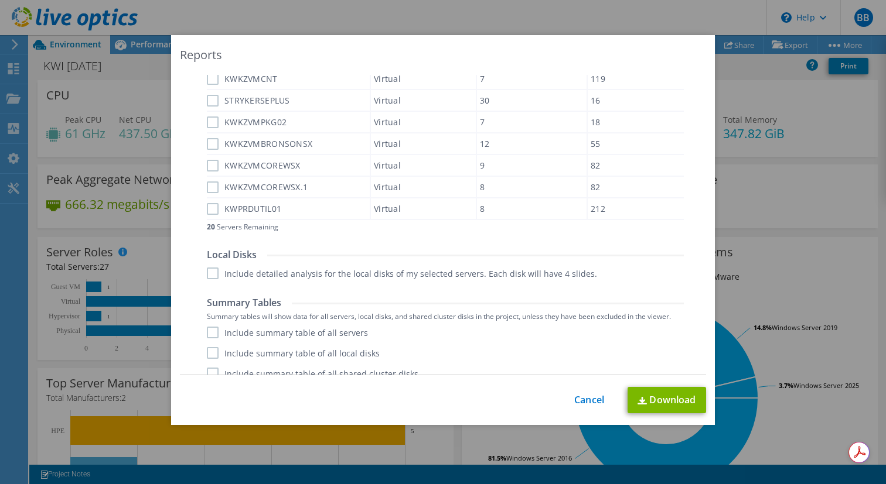
scroll to position [493, 0]
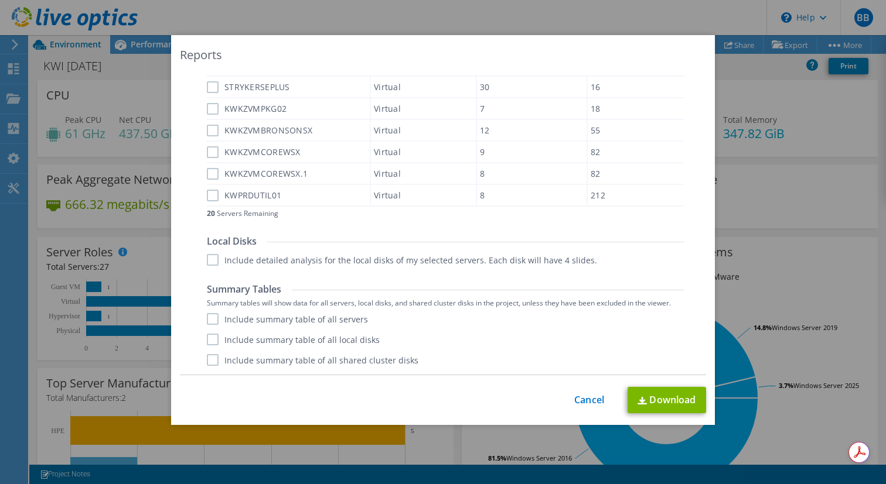
click at [217, 322] on label "Include summary table of all servers" at bounding box center [287, 319] width 161 height 12
click at [0, 0] on input "Include summary table of all servers" at bounding box center [0, 0] width 0 height 0
click at [212, 343] on label "Include summary table of all local disks" at bounding box center [293, 340] width 173 height 12
click at [0, 0] on input "Include summary table of all local disks" at bounding box center [0, 0] width 0 height 0
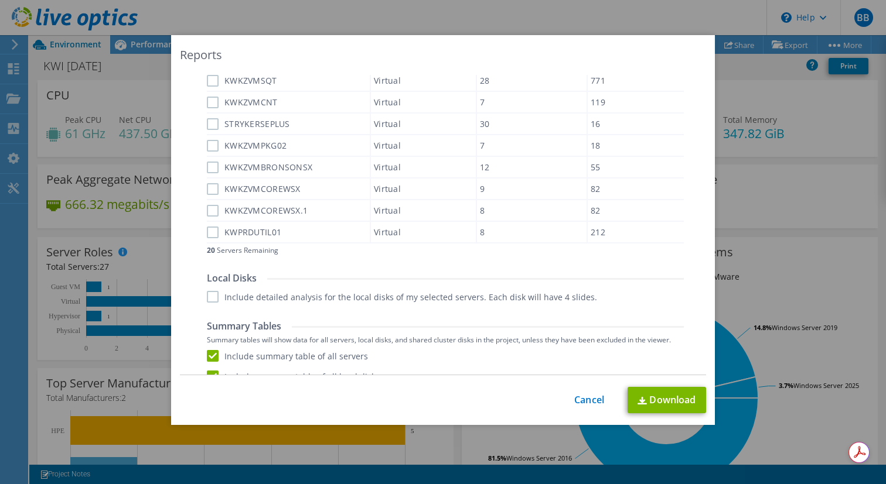
scroll to position [453, 0]
click at [213, 295] on label "Include detailed analysis for the local disks of my selected servers. Each disk…" at bounding box center [402, 300] width 390 height 12
click at [0, 0] on input "Include detailed analysis for the local disks of my selected servers. Each disk…" at bounding box center [0, 0] width 0 height 0
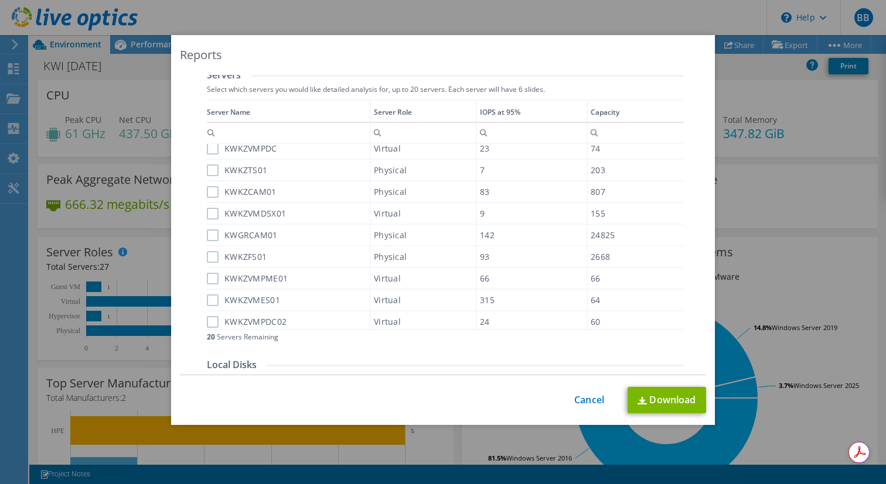
scroll to position [0, 0]
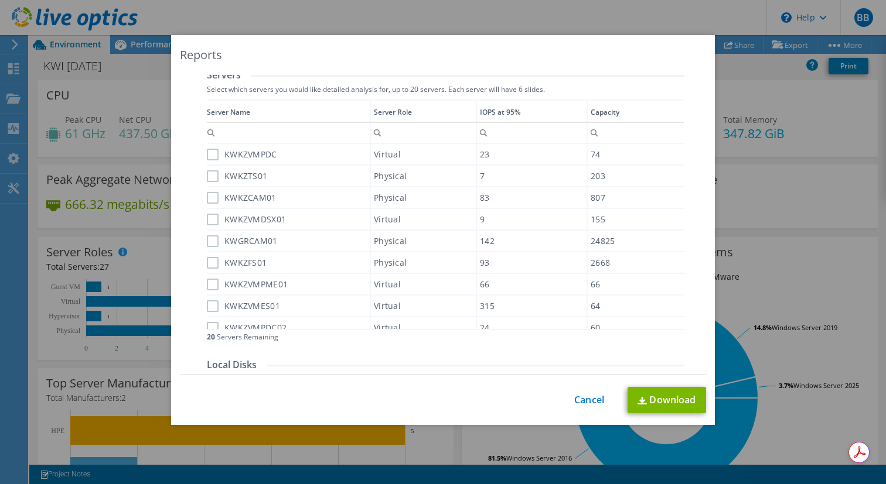
click at [217, 154] on label "KWKZVMPDC" at bounding box center [242, 155] width 70 height 12
click at [0, 0] on input "KWKZVMPDC" at bounding box center [0, 0] width 0 height 0
click at [213, 175] on label "KWKZTS01" at bounding box center [237, 176] width 60 height 12
click at [0, 0] on input "KWKZTS01" at bounding box center [0, 0] width 0 height 0
click at [213, 260] on label "KWKZFS01" at bounding box center [237, 263] width 60 height 12
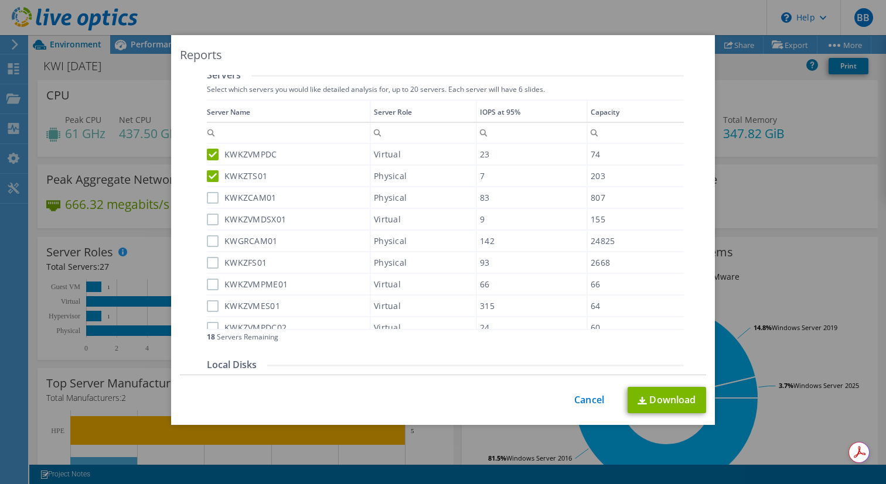
click at [0, 0] on input "KWKZFS01" at bounding box center [0, 0] width 0 height 0
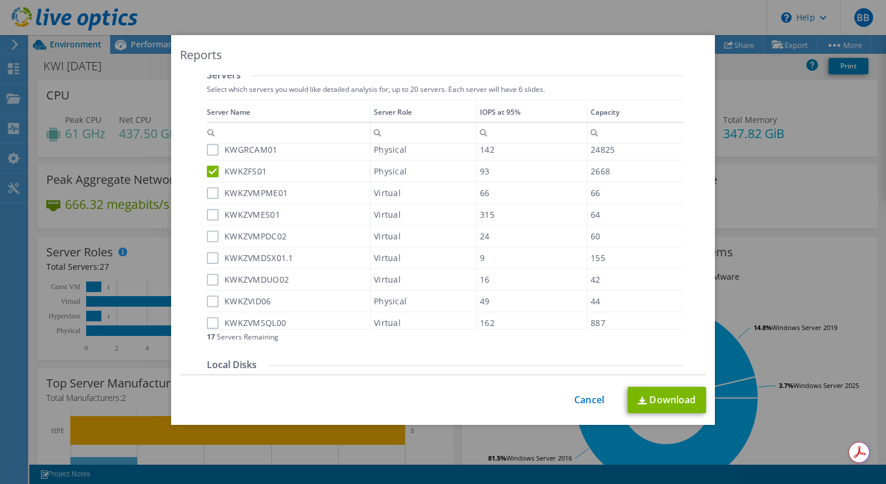
scroll to position [102, 0]
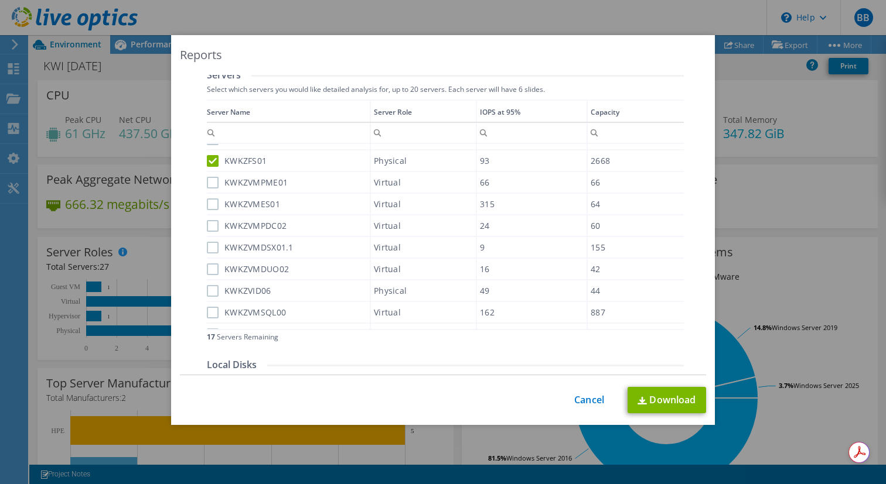
click at [209, 226] on label "KWKZVMPDC02" at bounding box center [247, 226] width 80 height 12
click at [0, 0] on input "KWKZVMPDC02" at bounding box center [0, 0] width 0 height 0
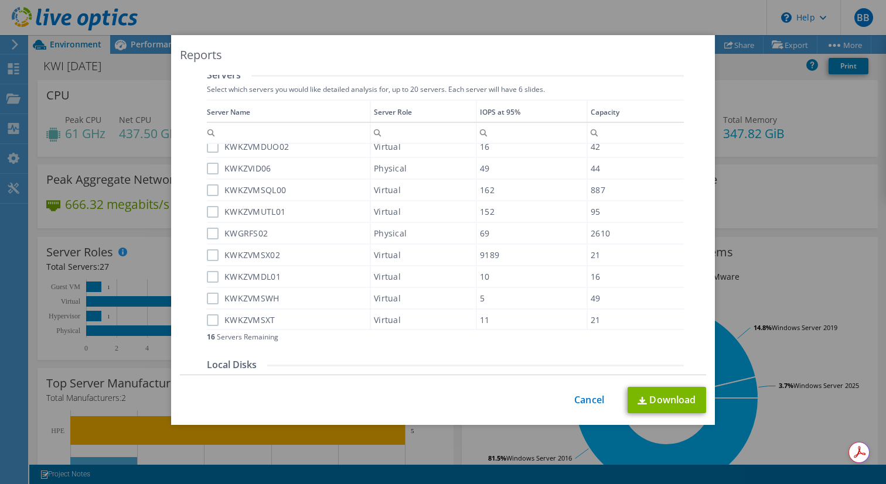
scroll to position [227, 0]
click at [213, 186] on label "KWKZVMSQL00" at bounding box center [246, 188] width 79 height 12
click at [0, 0] on input "KWKZVMSQL00" at bounding box center [0, 0] width 0 height 0
click at [212, 228] on label "KWGRFS02" at bounding box center [237, 232] width 61 height 12
click at [0, 0] on input "KWGRFS02" at bounding box center [0, 0] width 0 height 0
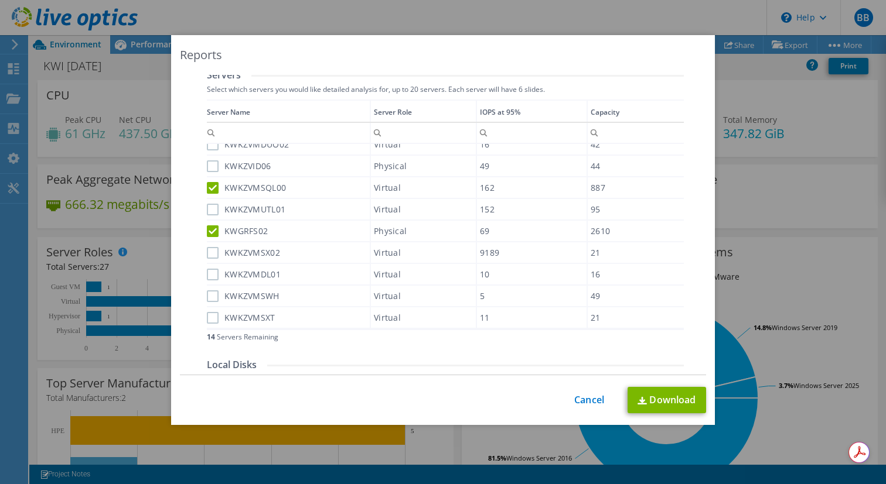
click at [216, 204] on label "KWKZVMUTL01" at bounding box center [246, 210] width 78 height 12
click at [0, 0] on input "KWKZVMUTL01" at bounding box center [0, 0] width 0 height 0
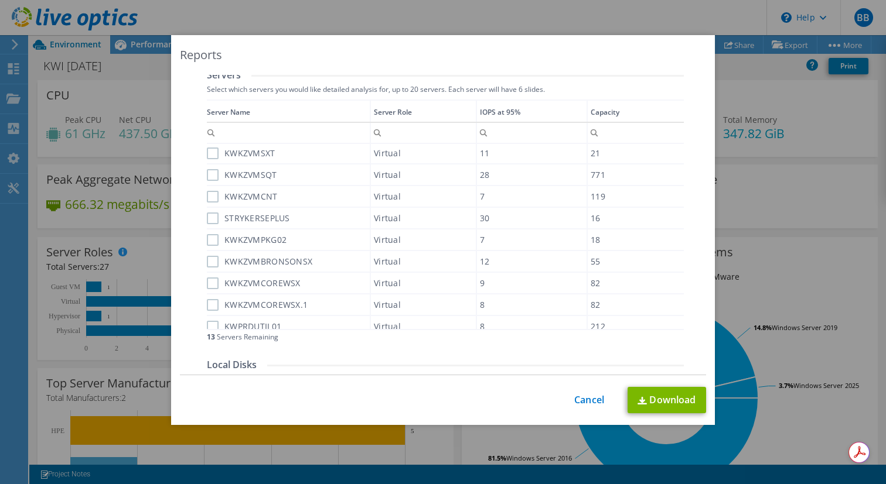
scroll to position [399, 0]
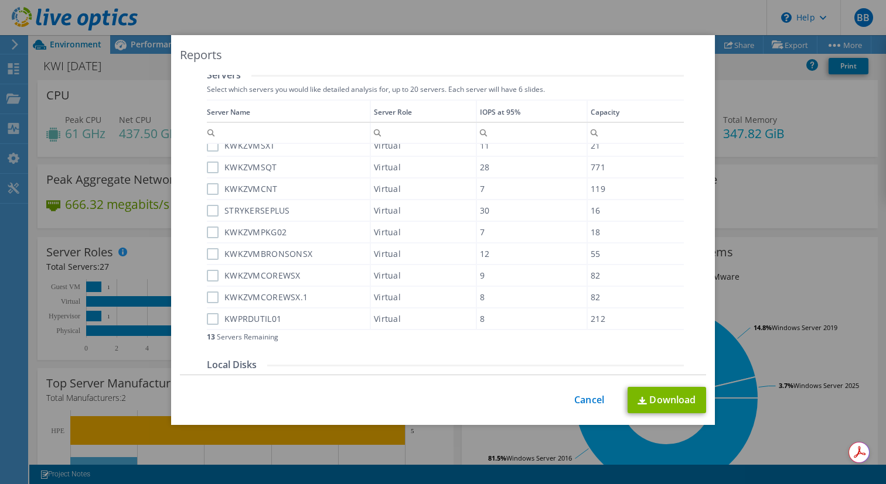
click at [216, 317] on label "KWPRDUTIL01" at bounding box center [244, 319] width 74 height 12
click at [0, 0] on input "KWPRDUTIL01" at bounding box center [0, 0] width 0 height 0
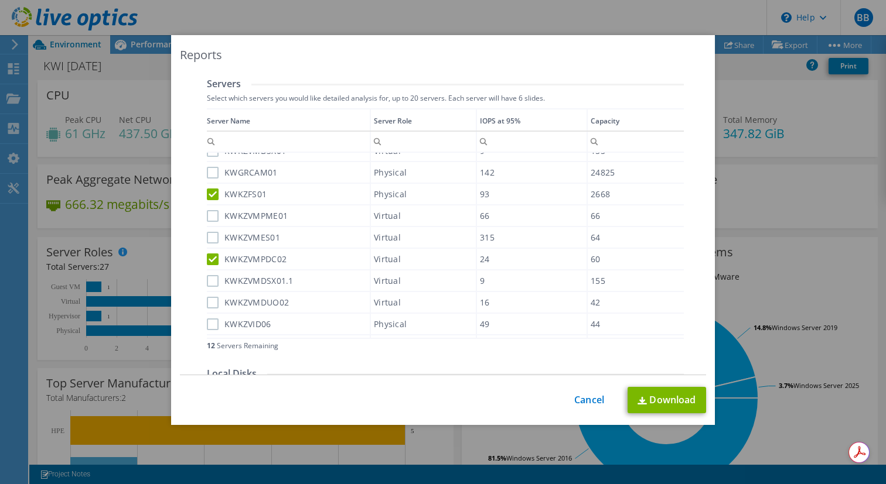
scroll to position [0, 0]
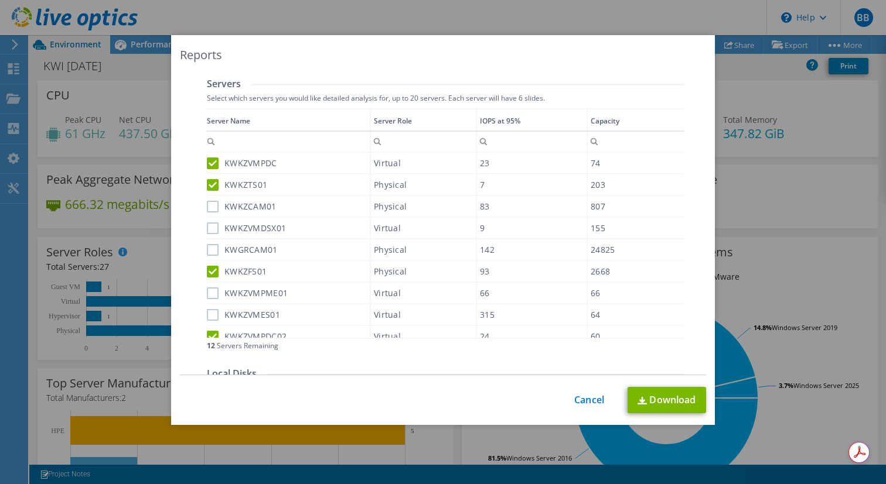
click at [213, 230] on label "KWKZVMDSX01" at bounding box center [246, 229] width 79 height 12
click at [0, 0] on input "KWKZVMDSX01" at bounding box center [0, 0] width 0 height 0
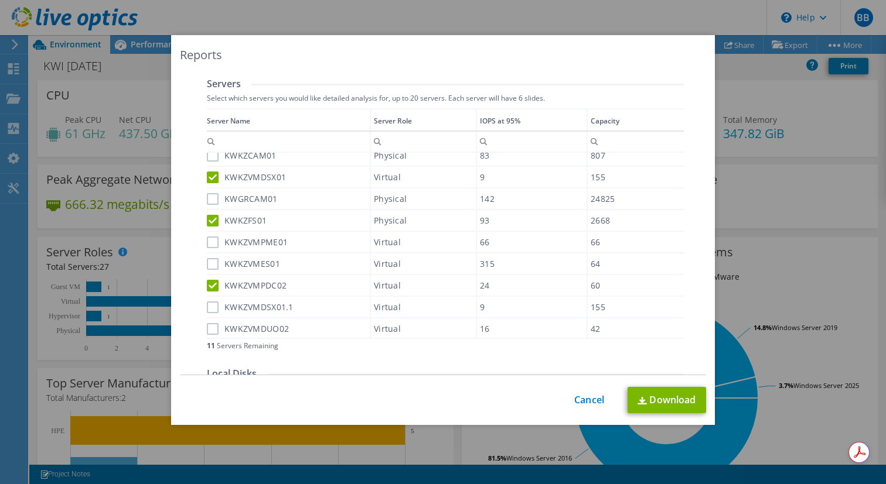
scroll to position [62, 0]
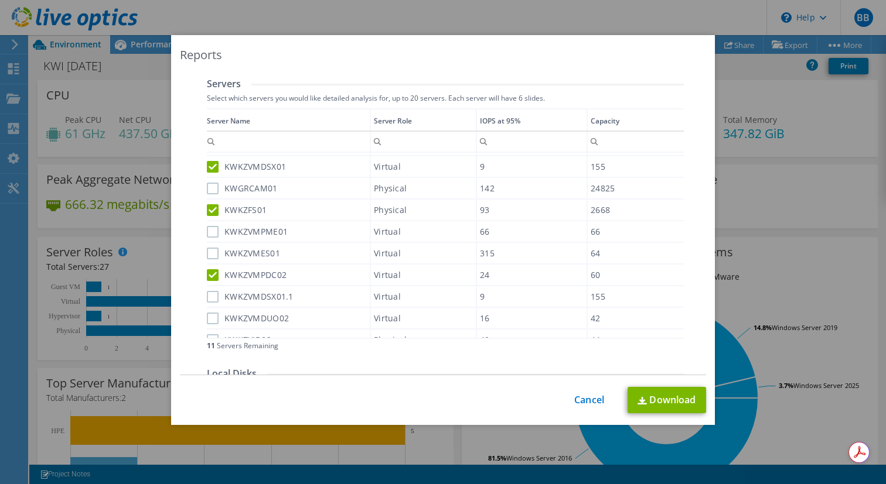
click at [213, 234] on label "KWKZVMPME01" at bounding box center [247, 232] width 81 height 12
click at [0, 0] on input "KWKZVMPME01" at bounding box center [0, 0] width 0 height 0
click at [213, 250] on label "KWKZVMES01" at bounding box center [243, 254] width 73 height 12
click at [0, 0] on input "KWKZVMES01" at bounding box center [0, 0] width 0 height 0
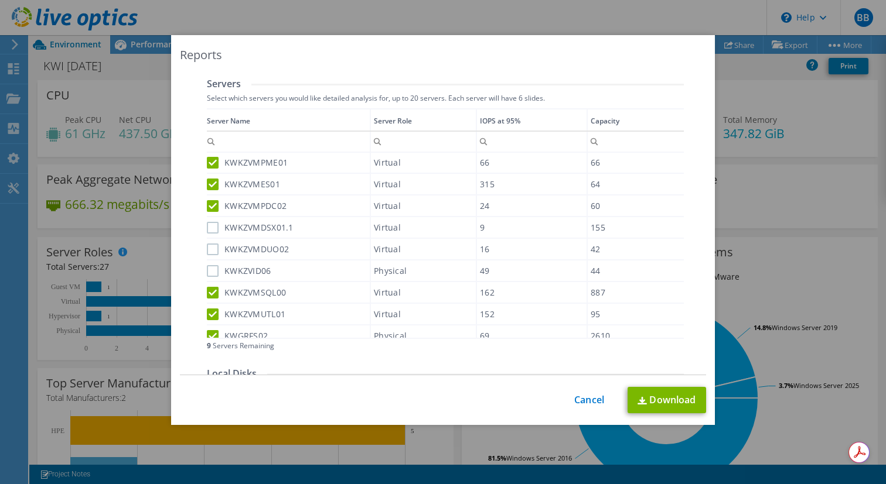
scroll to position [134, 0]
click at [214, 225] on label "KWKZVMDSX01.1" at bounding box center [250, 225] width 87 height 12
click at [0, 0] on input "KWKZVMDSX01.1" at bounding box center [0, 0] width 0 height 0
click at [214, 246] on label "KWKZVMDUO02" at bounding box center [248, 247] width 82 height 12
click at [0, 0] on input "KWKZVMDUO02" at bounding box center [0, 0] width 0 height 0
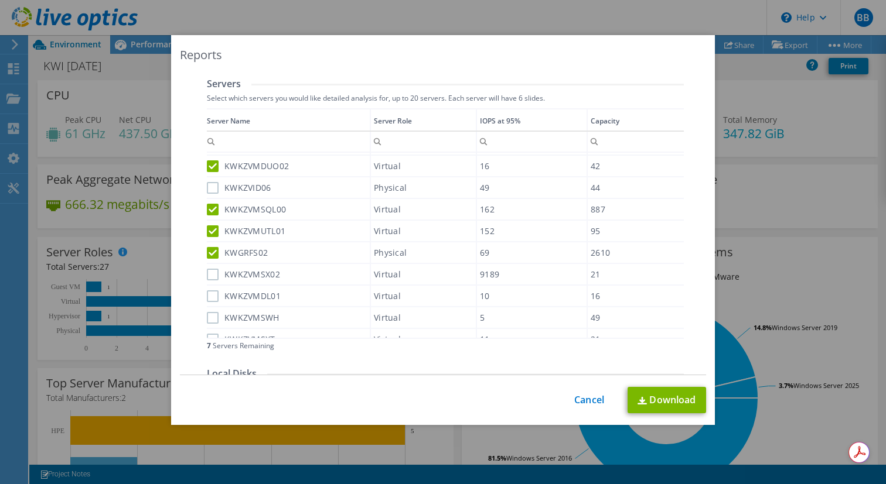
scroll to position [227, 0]
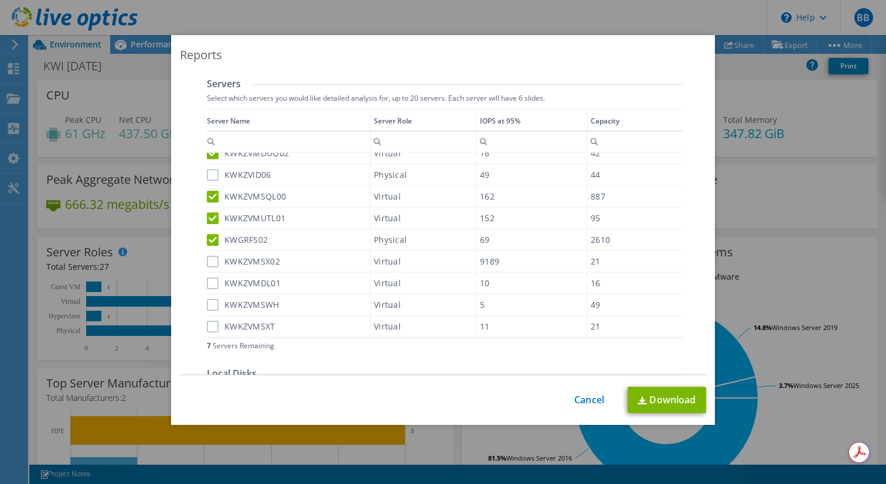
click at [210, 260] on label "KWKZVMSX02" at bounding box center [243, 262] width 73 height 12
click at [0, 0] on input "KWKZVMSX02" at bounding box center [0, 0] width 0 height 0
click at [210, 284] on label "KWKZVMDL01" at bounding box center [244, 284] width 74 height 12
click at [0, 0] on input "KWKZVMDL01" at bounding box center [0, 0] width 0 height 0
click at [210, 304] on label "KWKZVMSWH" at bounding box center [243, 305] width 73 height 12
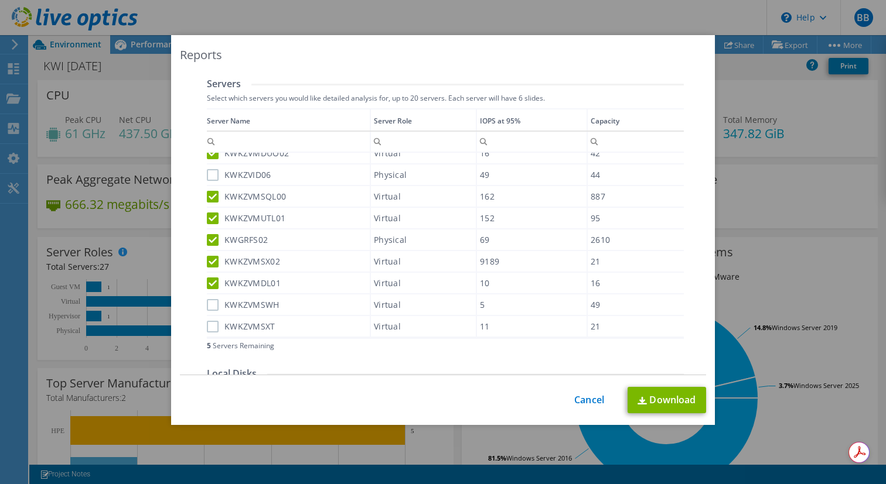
click at [0, 0] on input "KWKZVMSWH" at bounding box center [0, 0] width 0 height 0
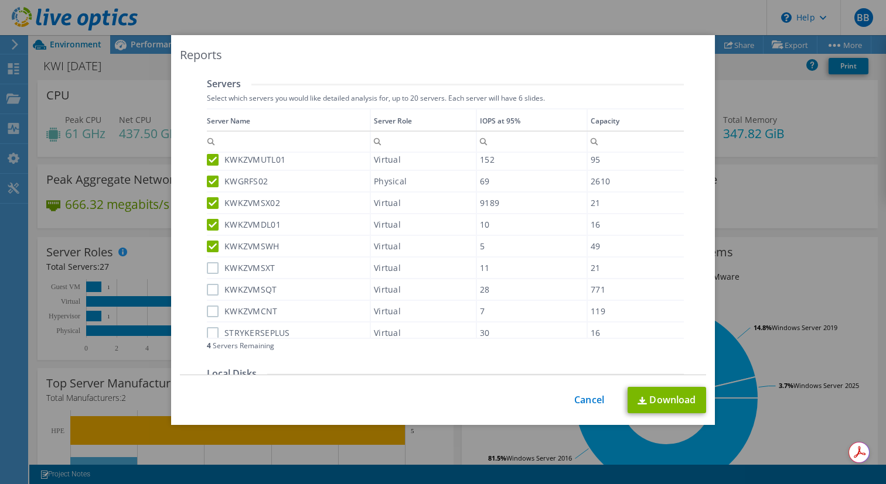
scroll to position [313, 0]
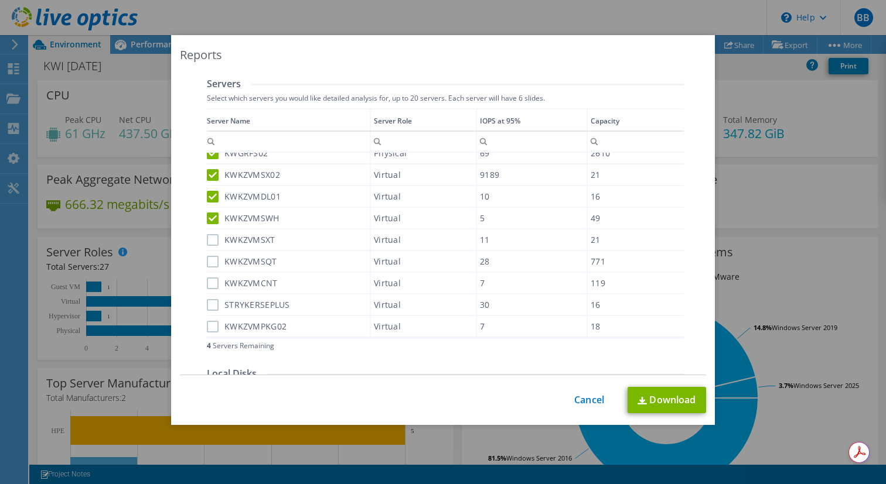
click at [215, 242] on label "KWKZVMSXT" at bounding box center [241, 240] width 69 height 12
click at [0, 0] on input "KWKZVMSXT" at bounding box center [0, 0] width 0 height 0
click at [214, 263] on label "KWKZVMSQT" at bounding box center [242, 262] width 70 height 12
click at [0, 0] on input "KWKZVMSQT" at bounding box center [0, 0] width 0 height 0
click at [212, 284] on label "KWKZVMCNT" at bounding box center [242, 284] width 71 height 12
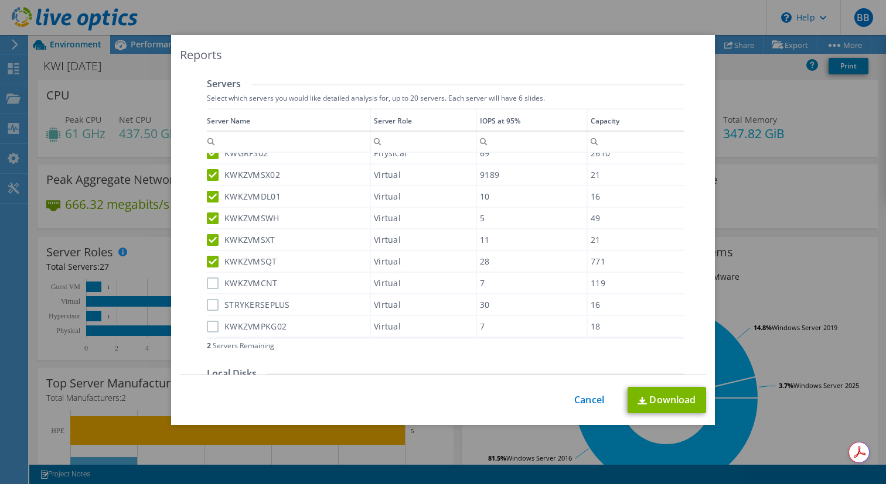
click at [0, 0] on input "KWKZVMCNT" at bounding box center [0, 0] width 0 height 0
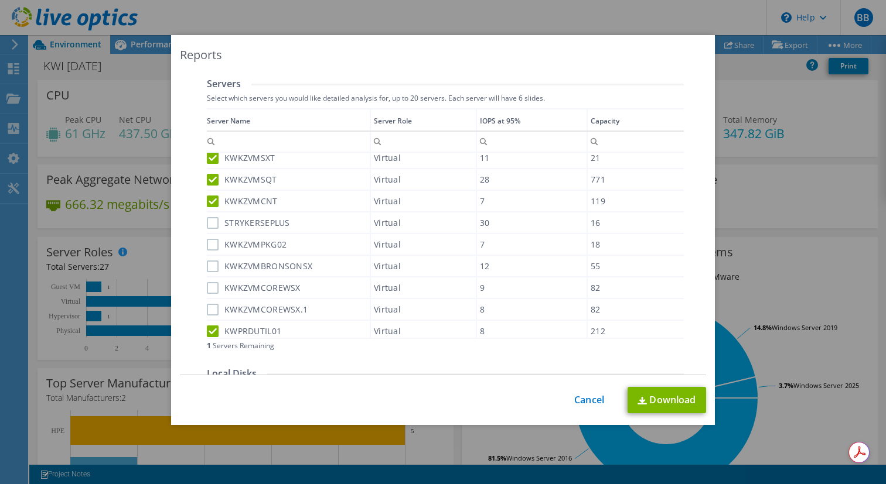
scroll to position [397, 0]
click at [214, 223] on label "STRYKERSEPLUS" at bounding box center [248, 222] width 83 height 12
click at [0, 0] on input "STRYKERSEPLUS" at bounding box center [0, 0] width 0 height 0
click at [214, 245] on label "KWKZVMPKG02" at bounding box center [247, 244] width 80 height 12
click at [0, 0] on input "KWKZVMPKG02" at bounding box center [0, 0] width 0 height 0
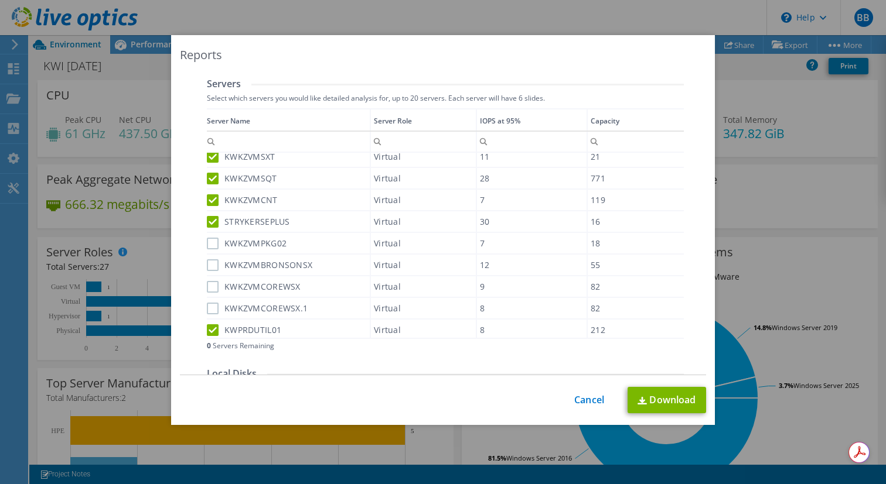
scroll to position [399, 0]
click at [214, 220] on label "STRYKERSEPLUS" at bounding box center [248, 220] width 83 height 12
click at [0, 0] on input "STRYKERSEPLUS" at bounding box center [0, 0] width 0 height 0
click at [660, 398] on link "Download" at bounding box center [666, 400] width 78 height 26
click at [595, 401] on link "Cancel" at bounding box center [589, 400] width 30 height 11
